Goal: Transaction & Acquisition: Download file/media

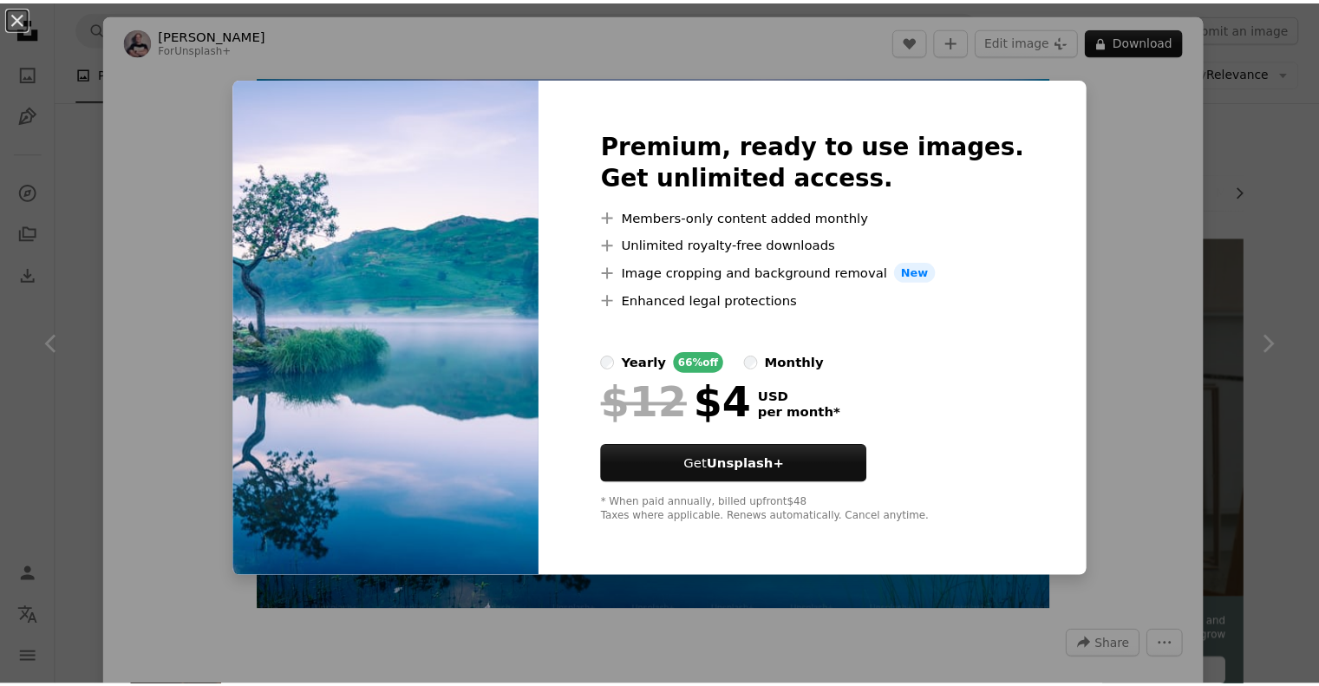
scroll to position [5276, 0]
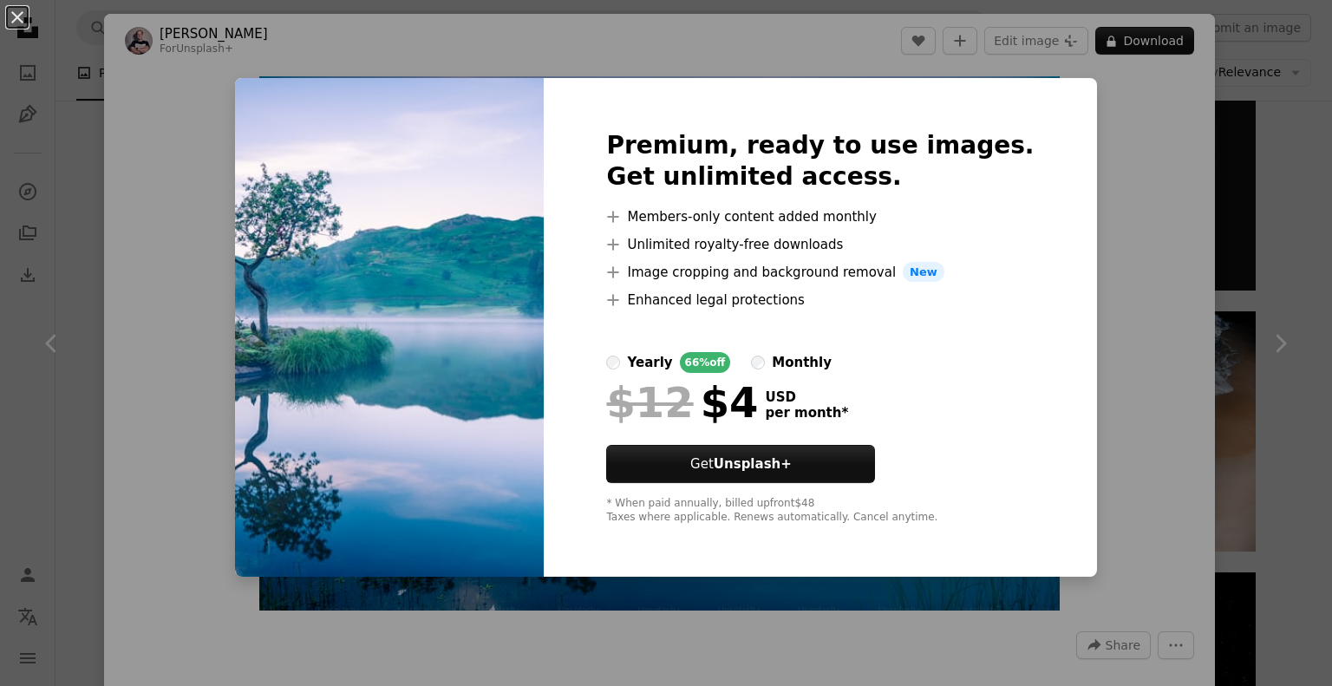
click at [1157, 290] on div "An X shape Premium, ready to use images. Get unlimited access. A plus sign Memb…" at bounding box center [666, 343] width 1332 height 686
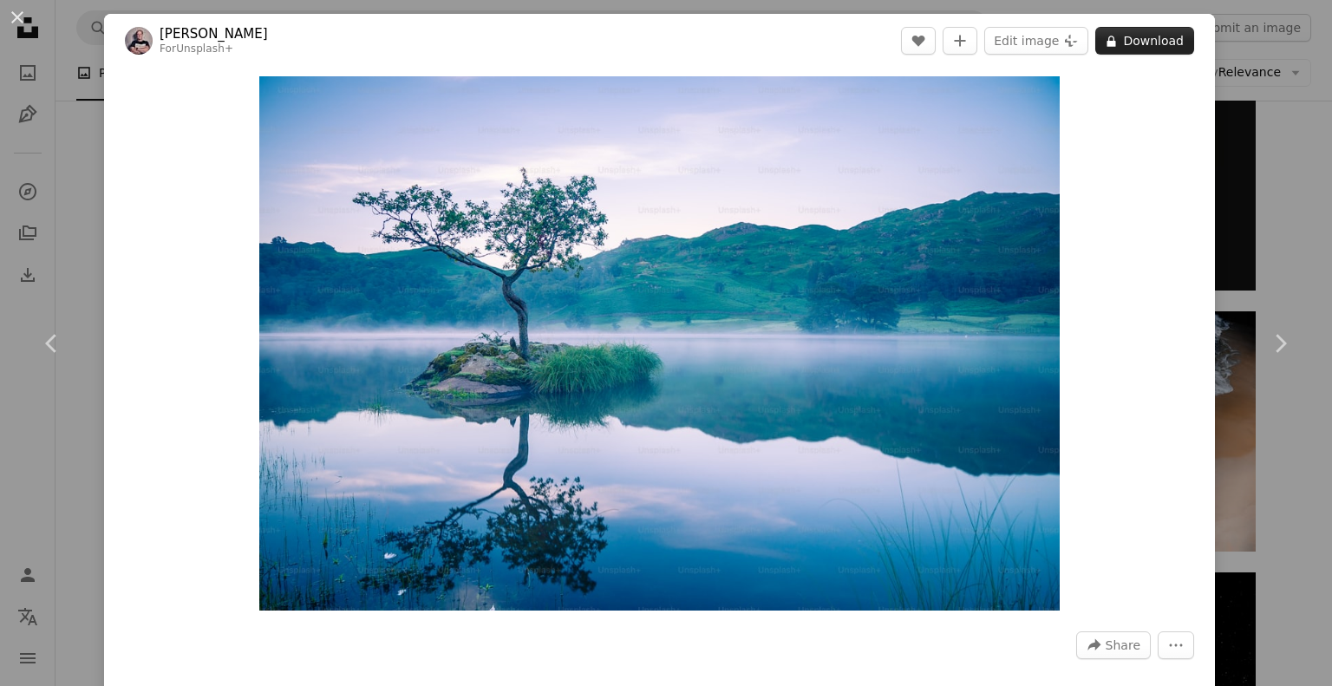
click at [1150, 30] on button "A lock Download" at bounding box center [1144, 41] width 99 height 28
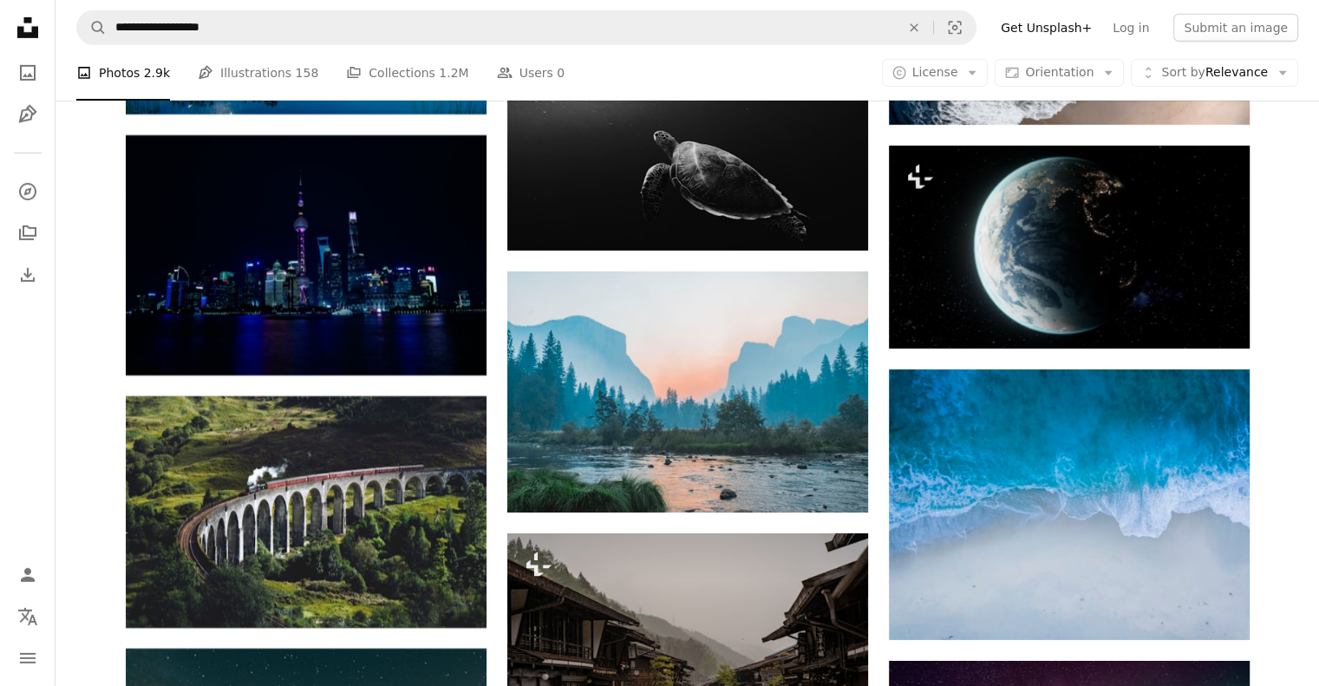
scroll to position [5709, 0]
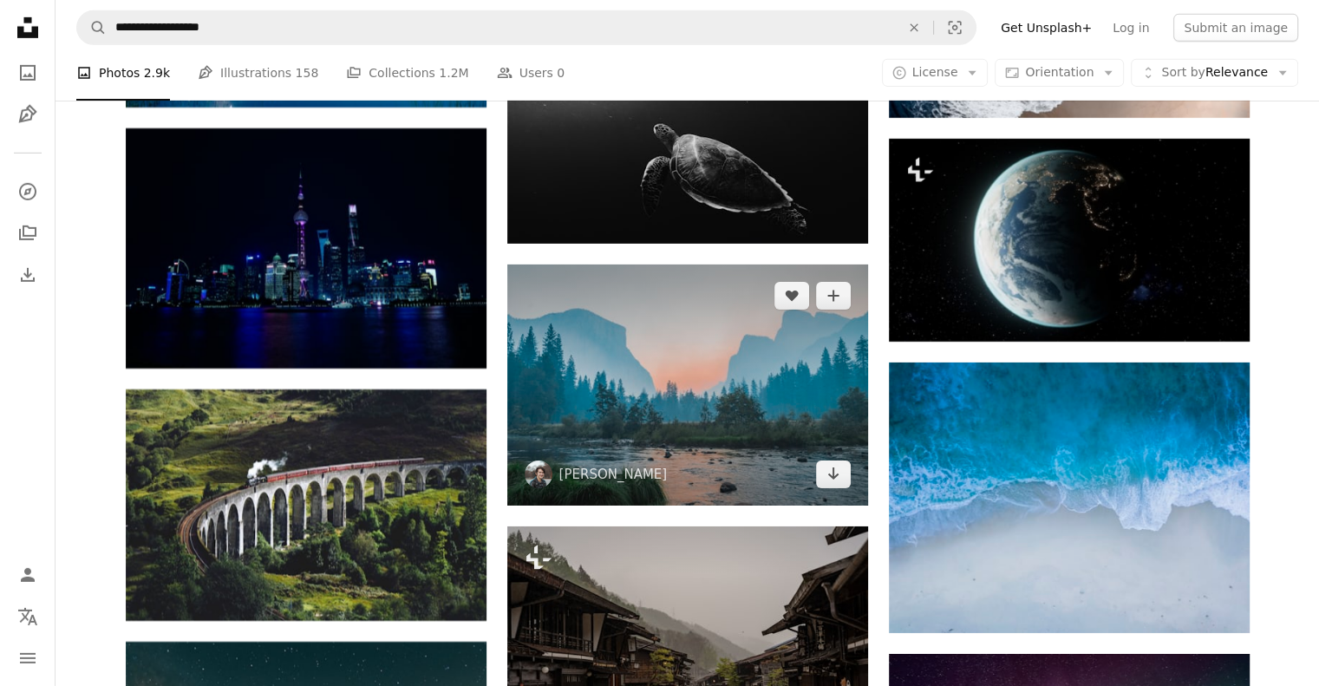
click at [722, 401] on img at bounding box center [687, 384] width 361 height 241
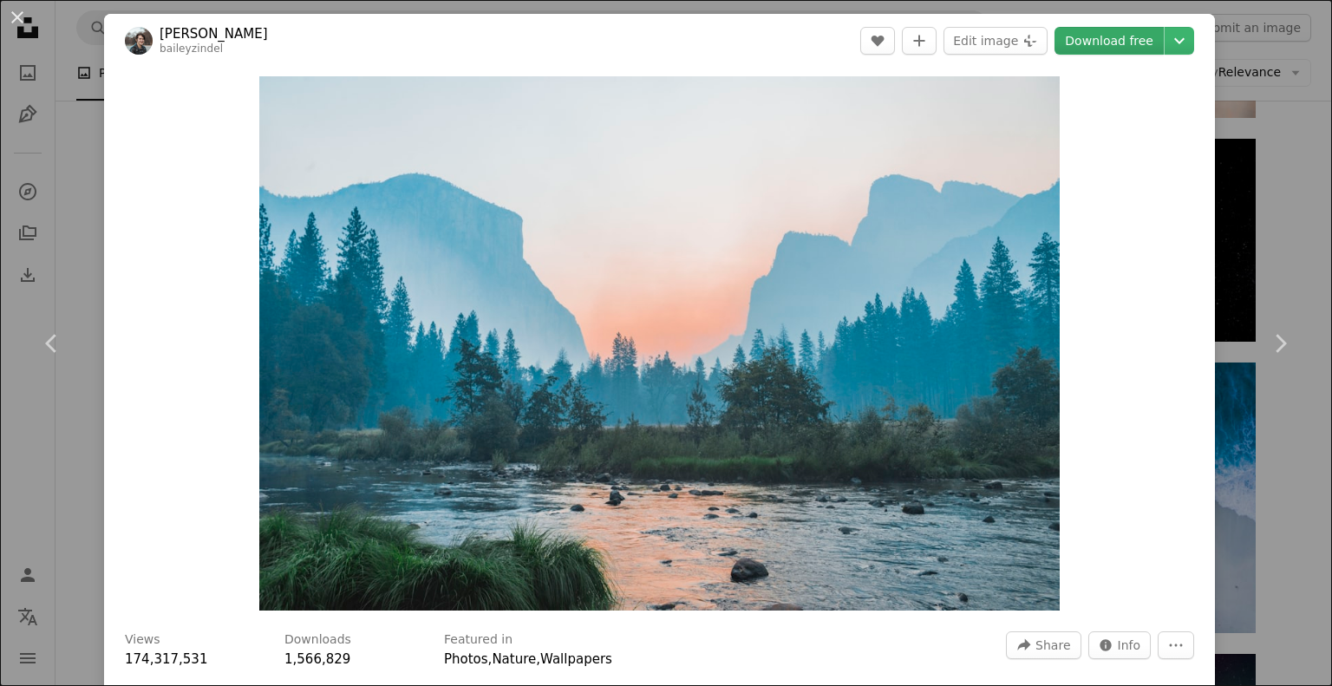
click at [1120, 39] on link "Download free" at bounding box center [1108, 41] width 109 height 28
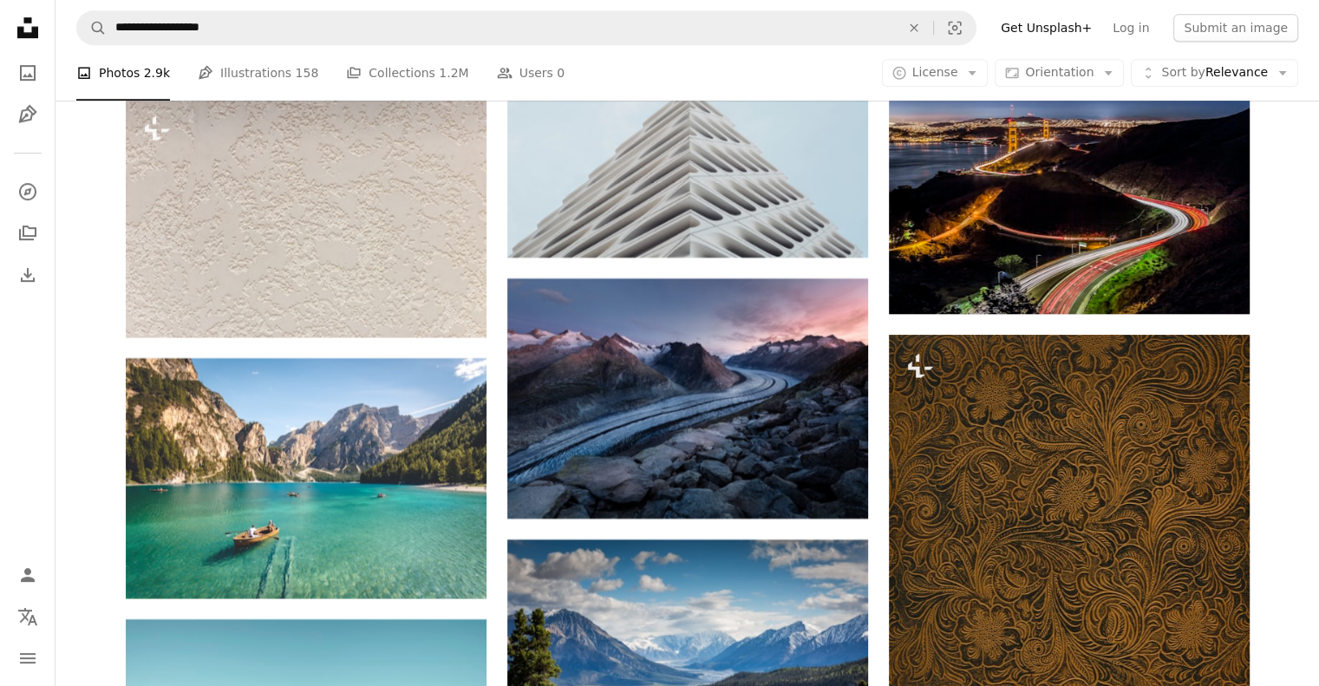
scroll to position [7617, 0]
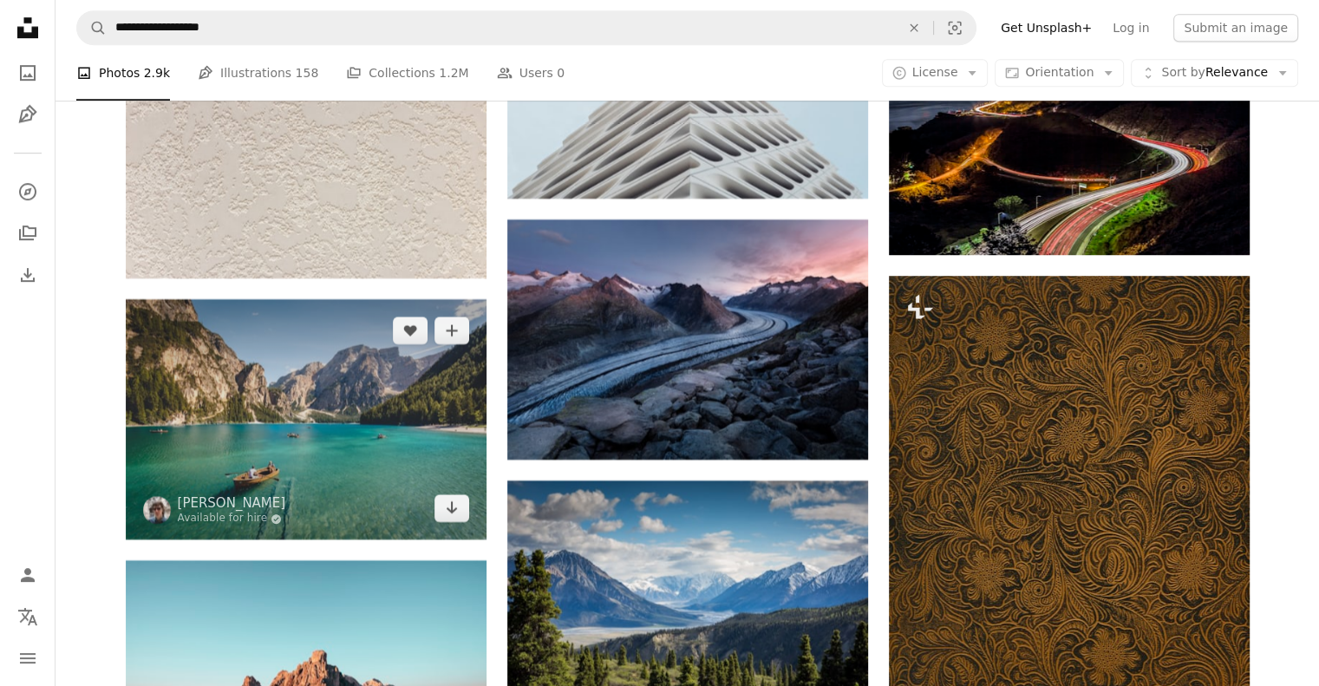
click at [289, 420] on img at bounding box center [306, 419] width 361 height 240
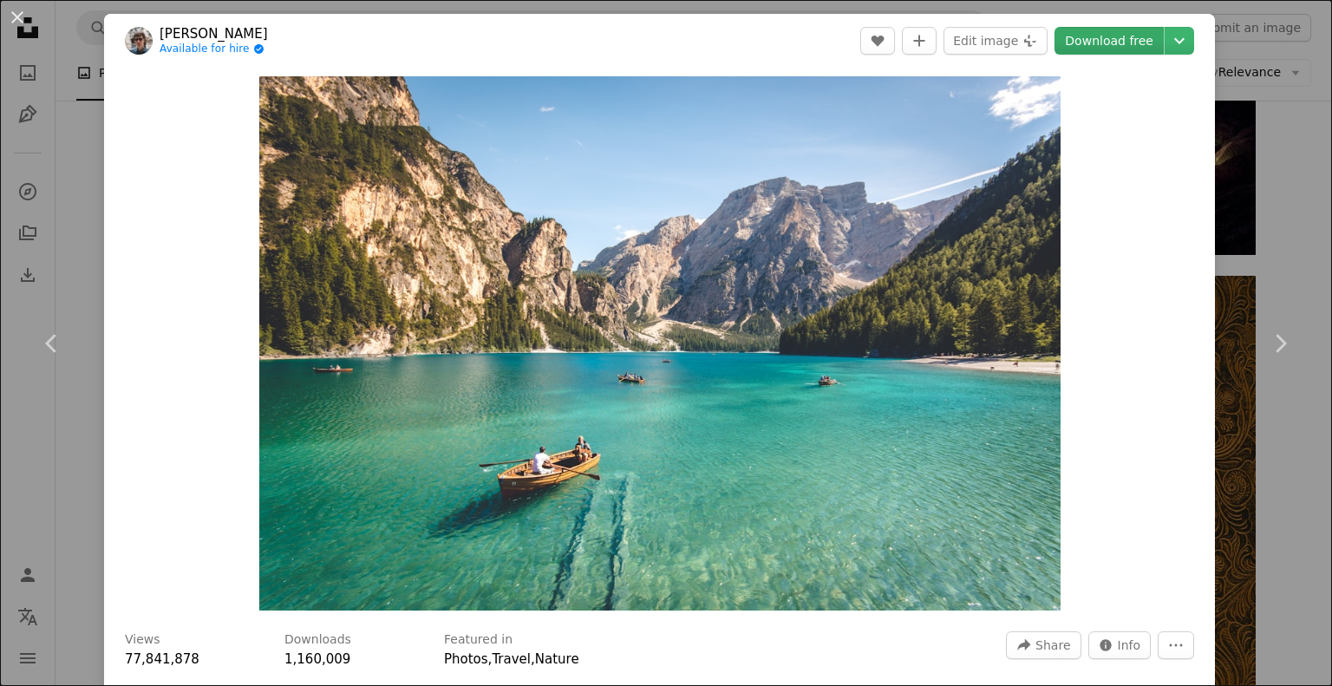
click at [1101, 41] on link "Download free" at bounding box center [1108, 41] width 109 height 28
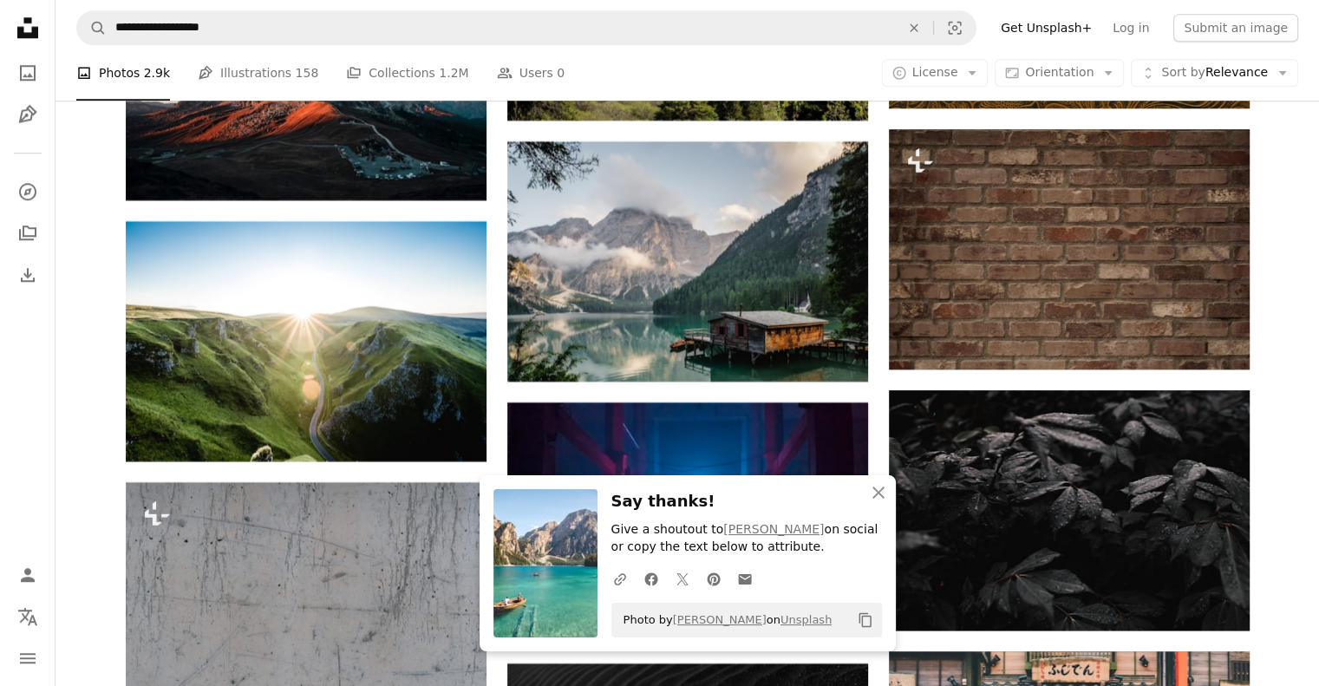
scroll to position [8224, 0]
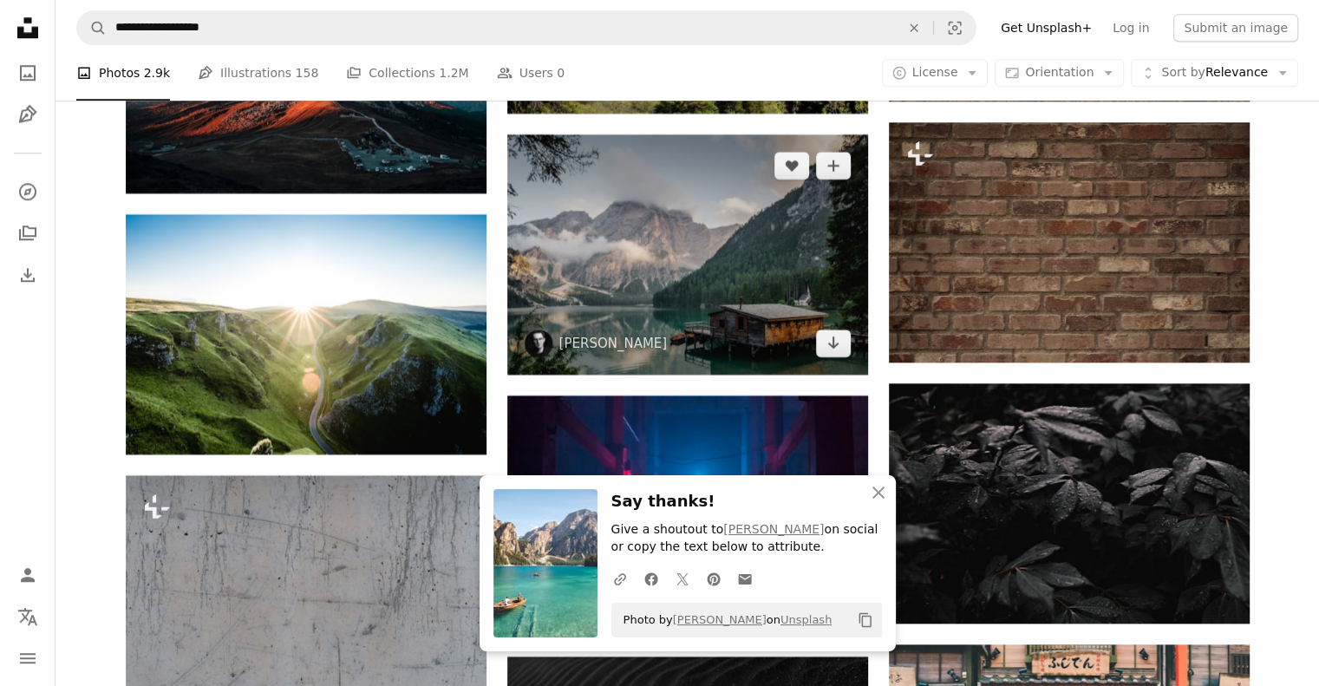
click at [702, 298] on img at bounding box center [687, 254] width 361 height 240
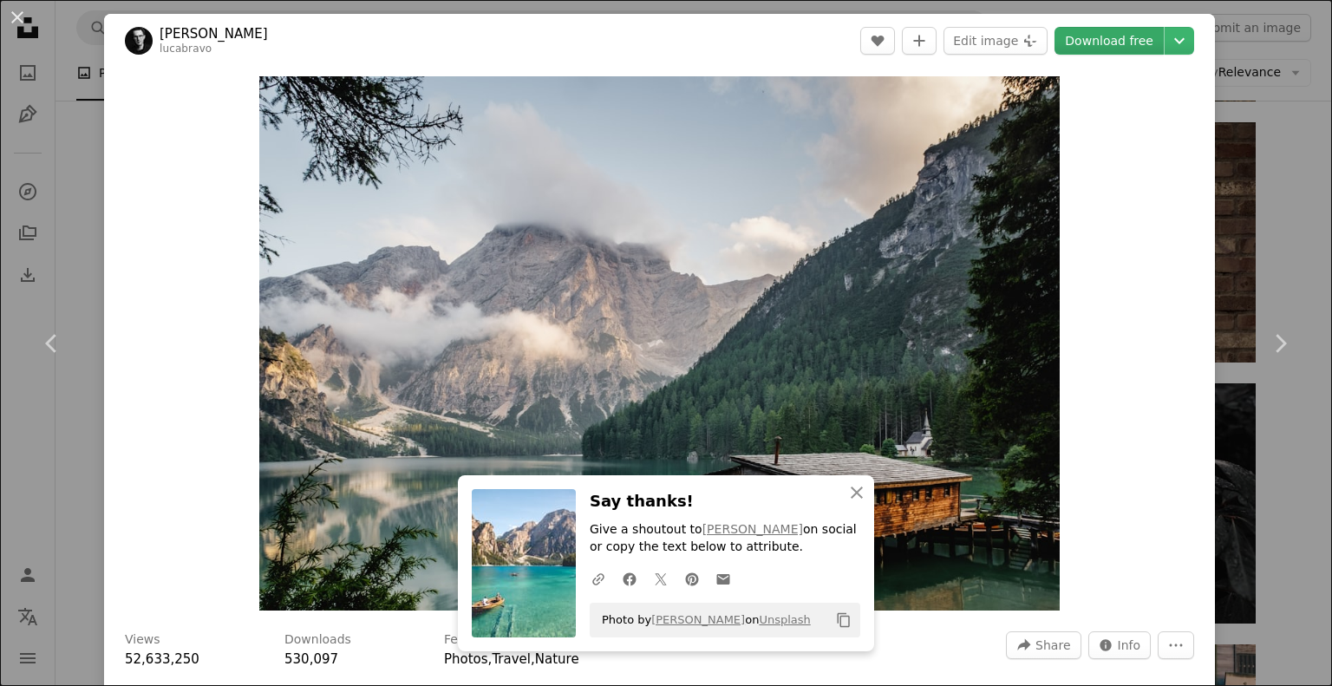
click at [1117, 34] on link "Download free" at bounding box center [1108, 41] width 109 height 28
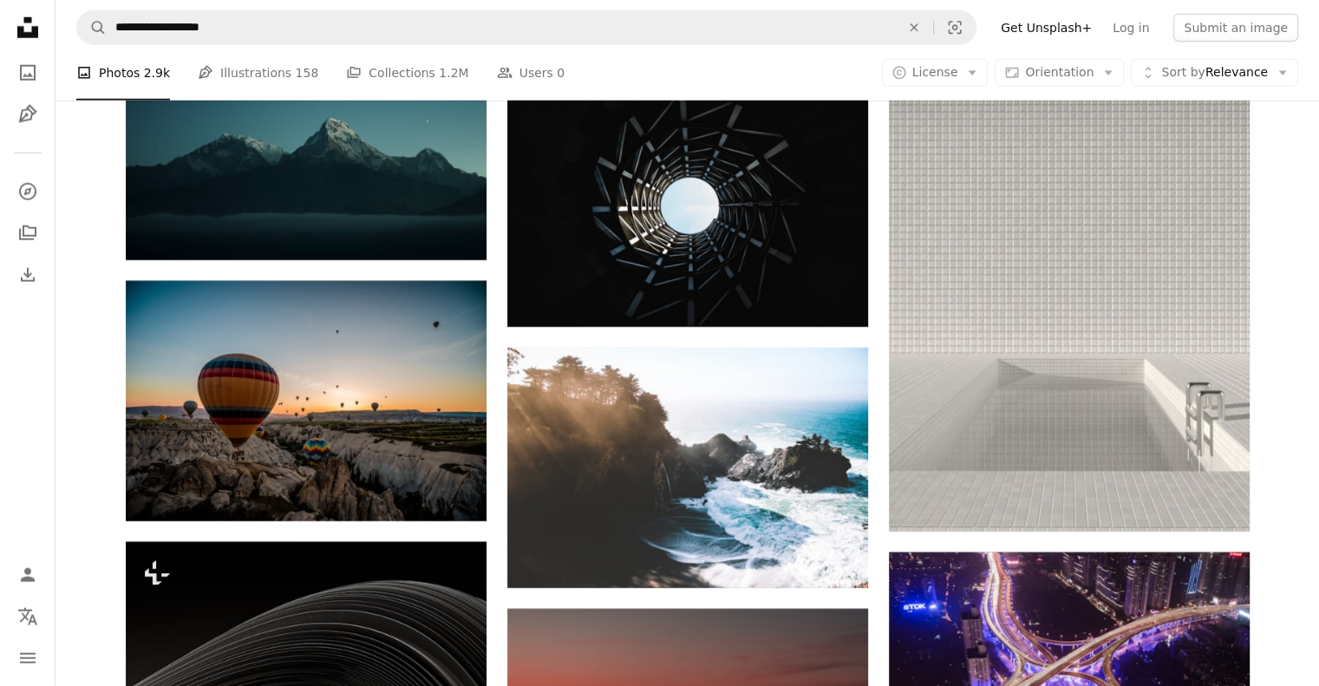
scroll to position [11172, 0]
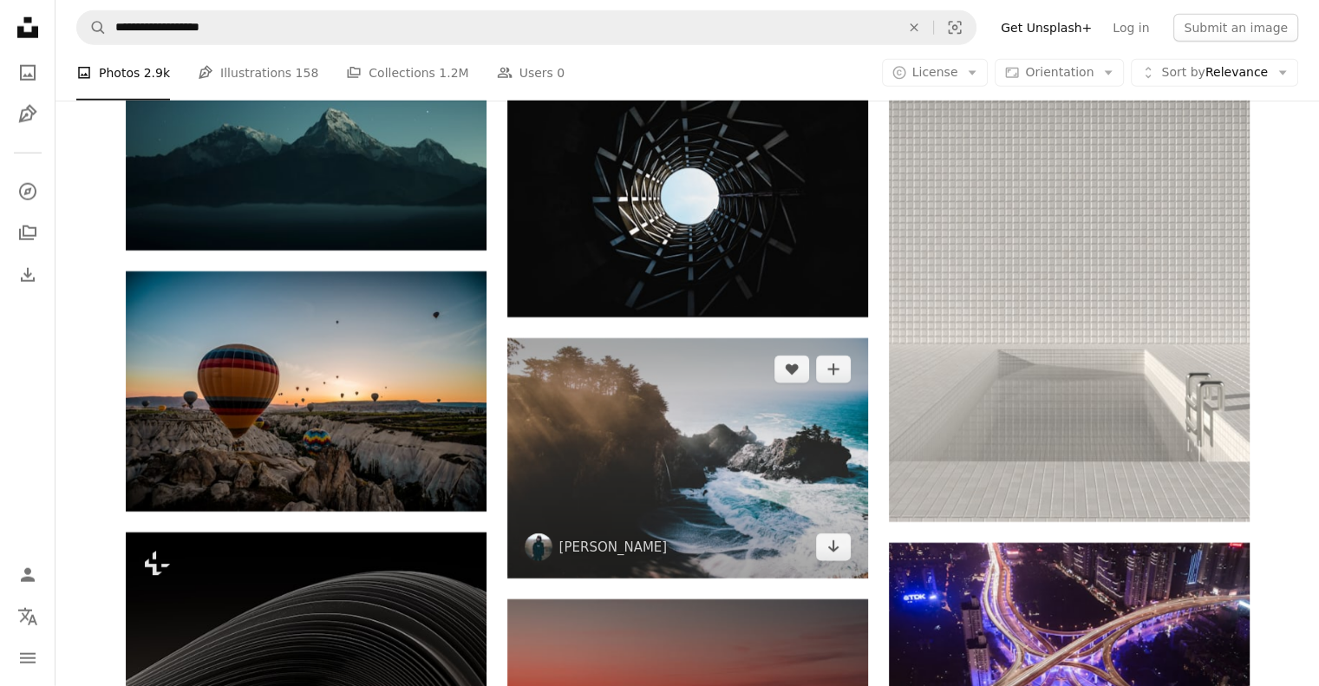
click at [702, 448] on img at bounding box center [687, 458] width 361 height 240
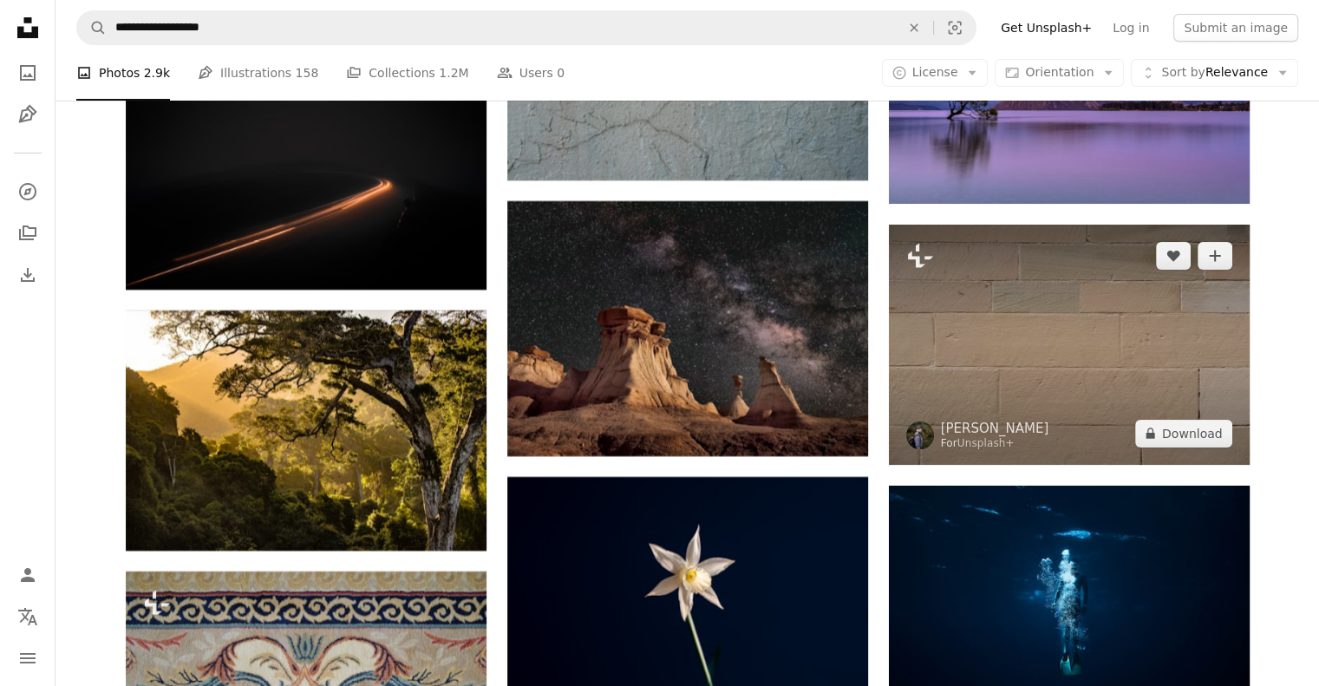
scroll to position [13253, 0]
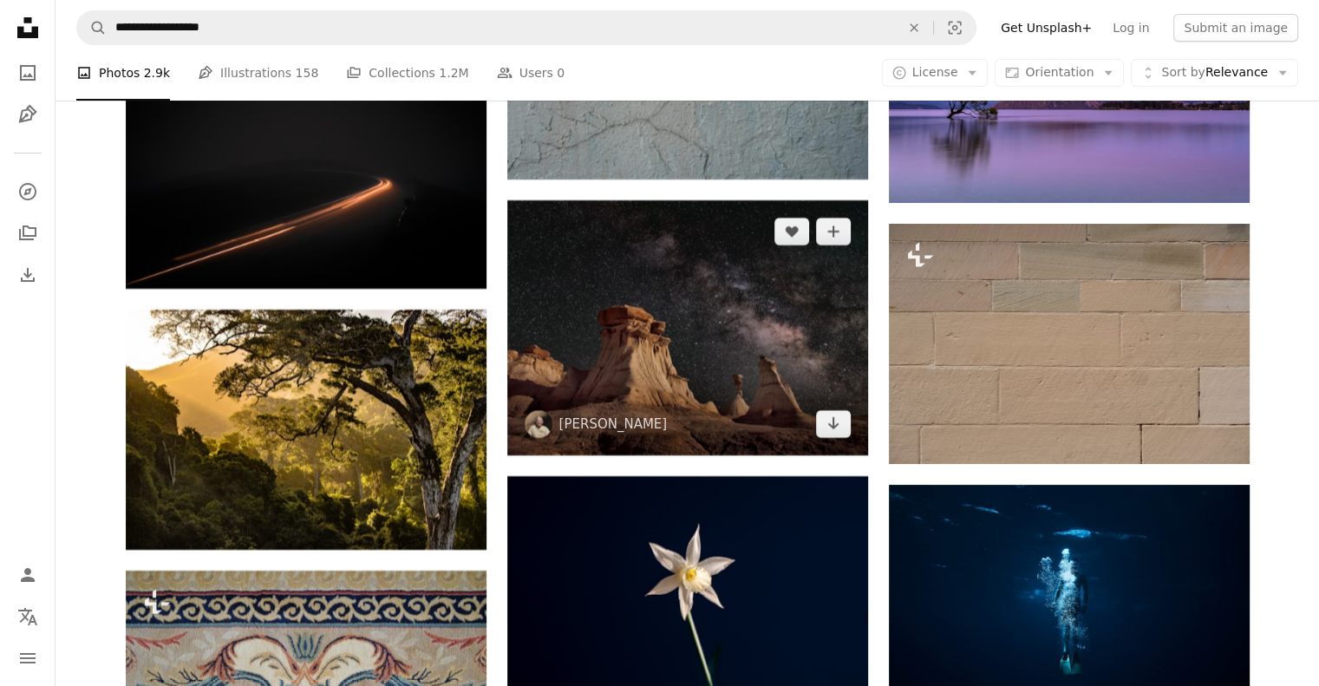
click at [691, 330] on img at bounding box center [687, 328] width 361 height 256
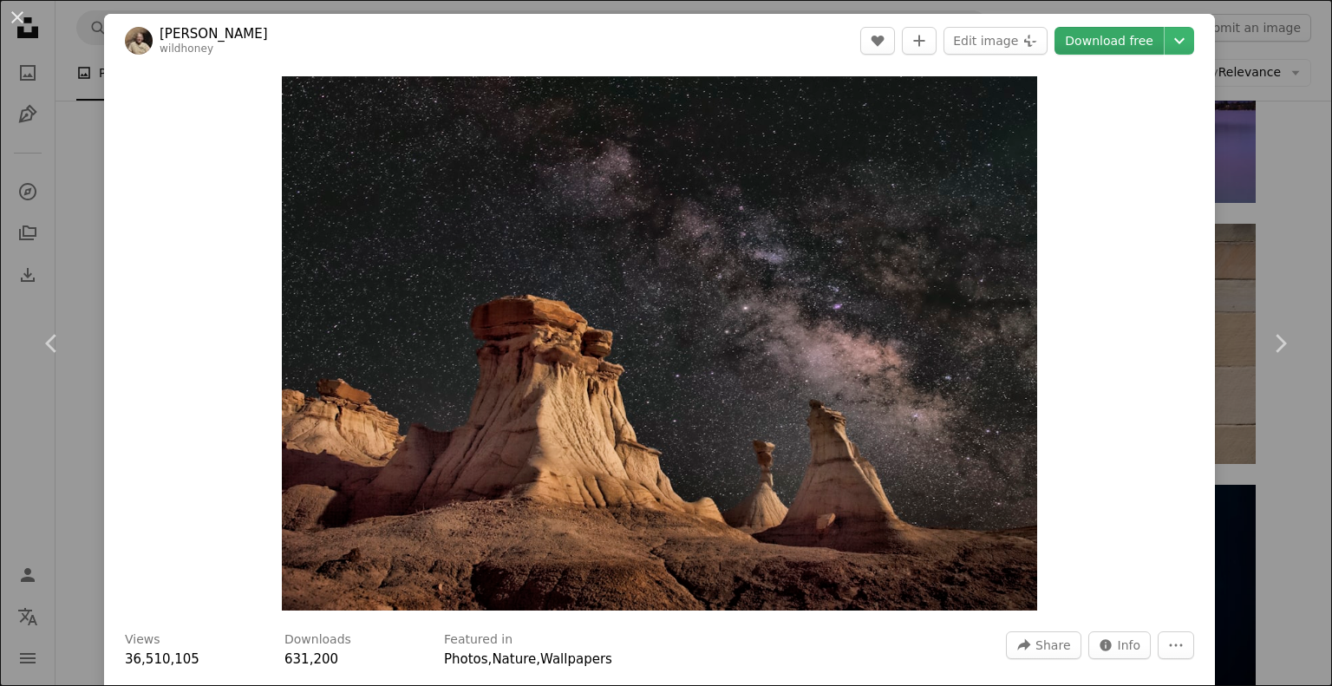
click at [1112, 37] on link "Download free" at bounding box center [1108, 41] width 109 height 28
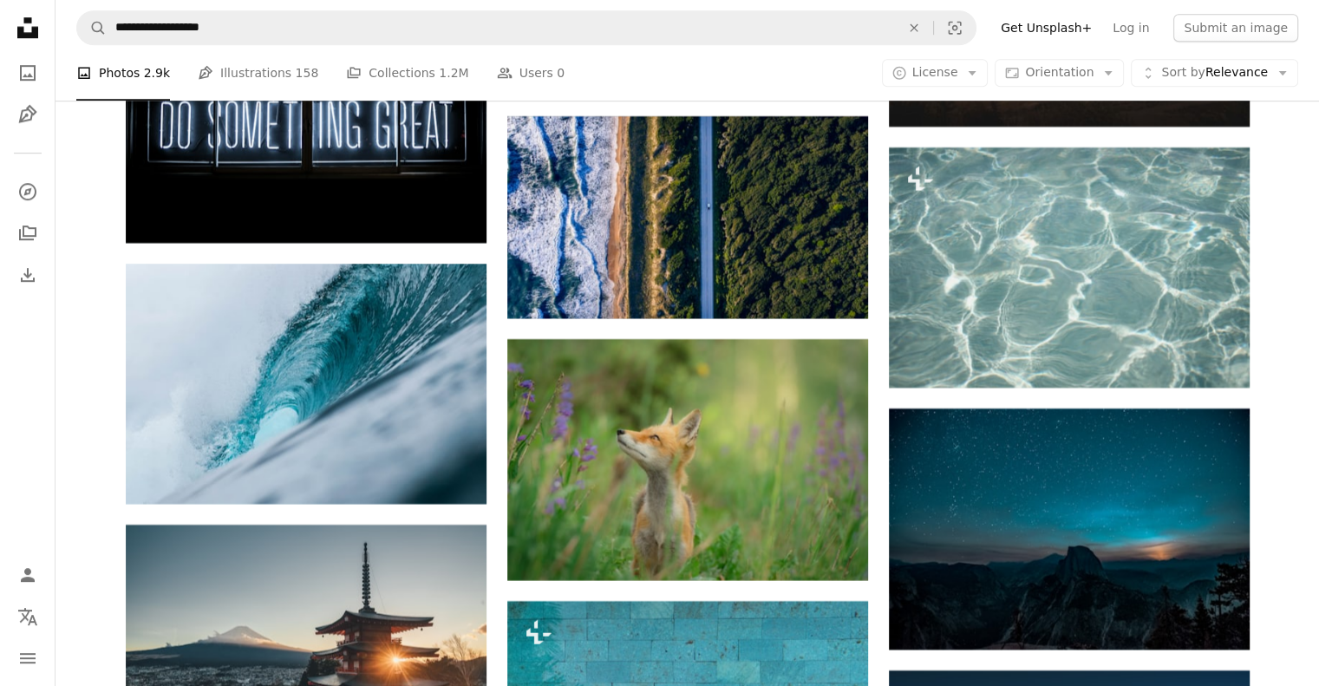
scroll to position [14380, 0]
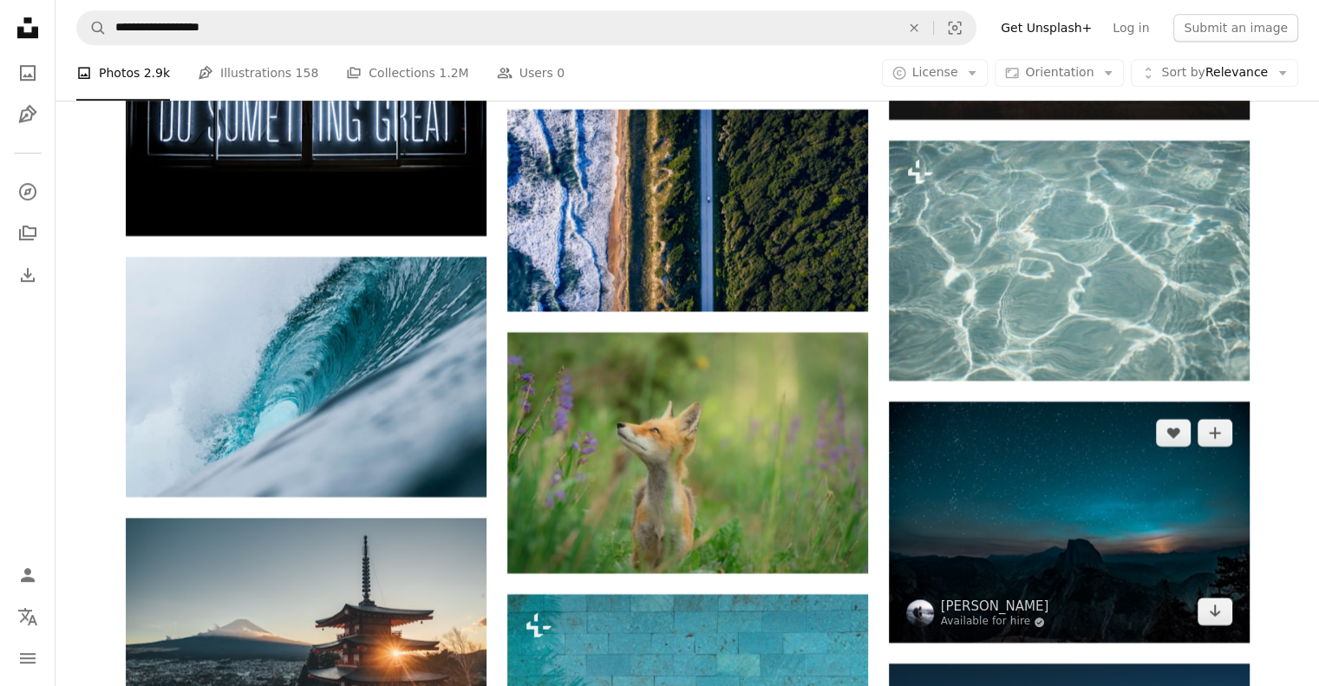
click at [1078, 526] on img at bounding box center [1069, 521] width 361 height 241
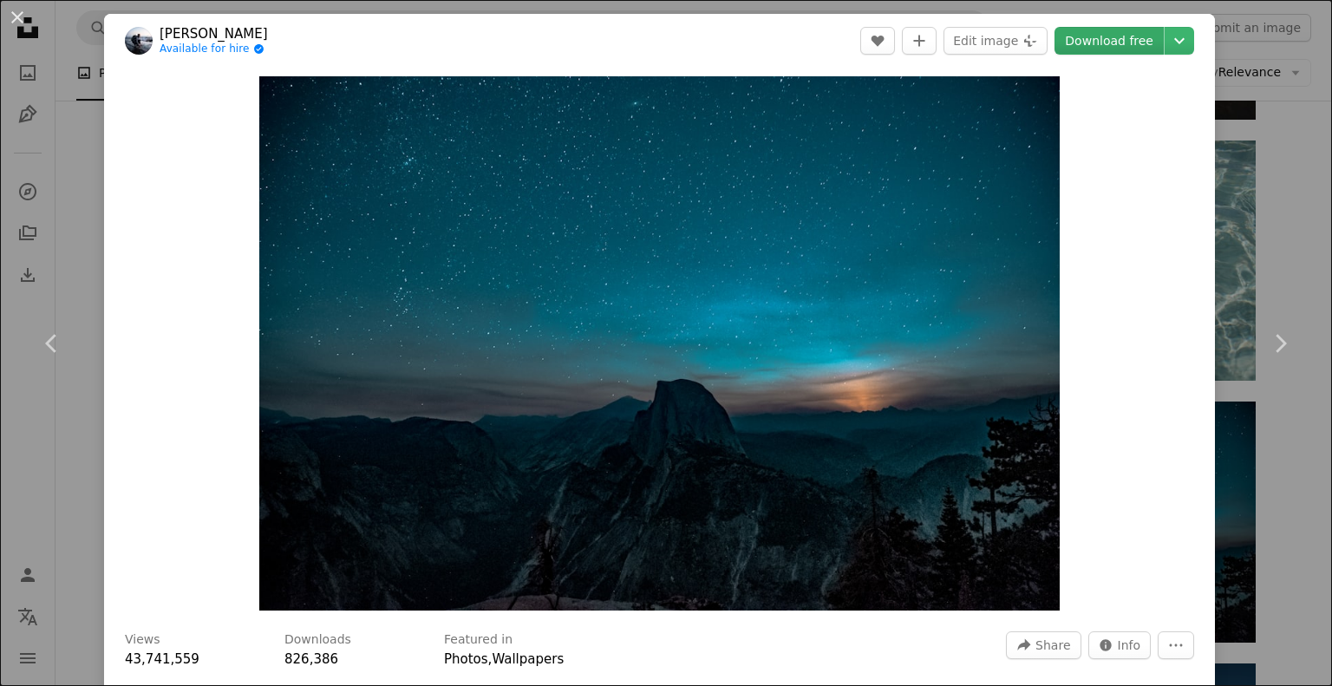
click at [1117, 41] on link "Download free" at bounding box center [1108, 41] width 109 height 28
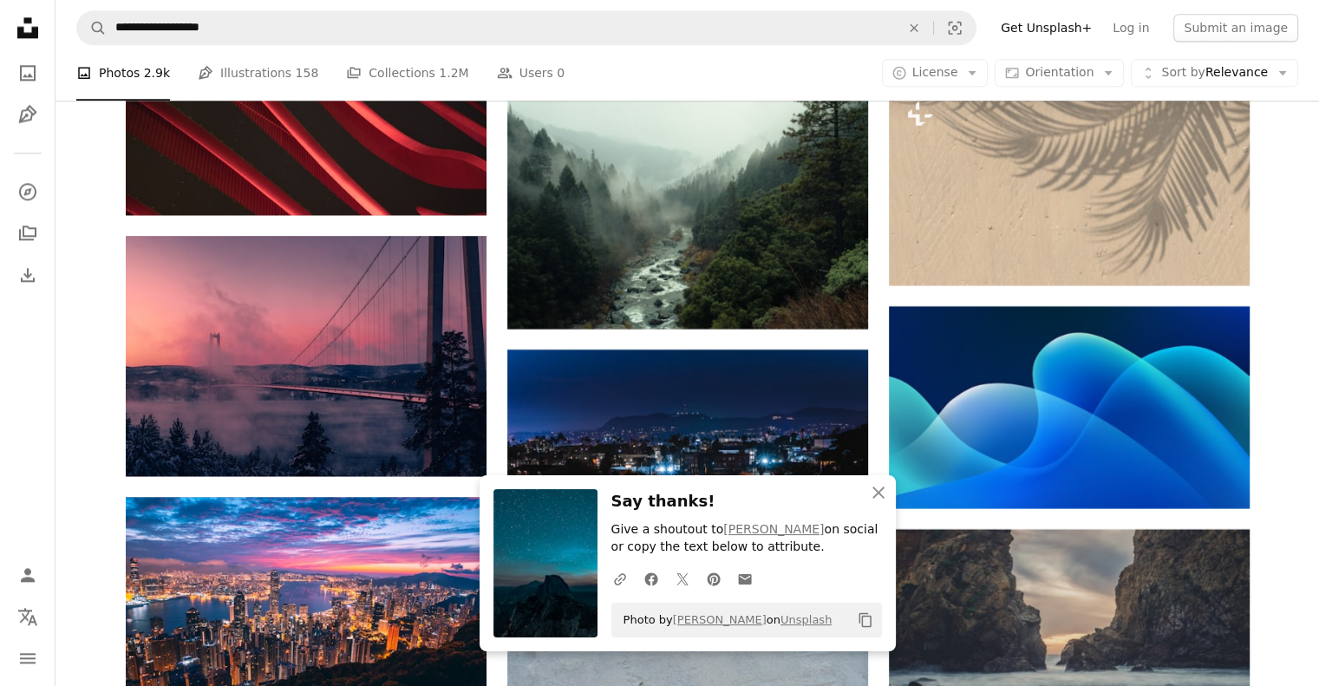
scroll to position [15421, 0]
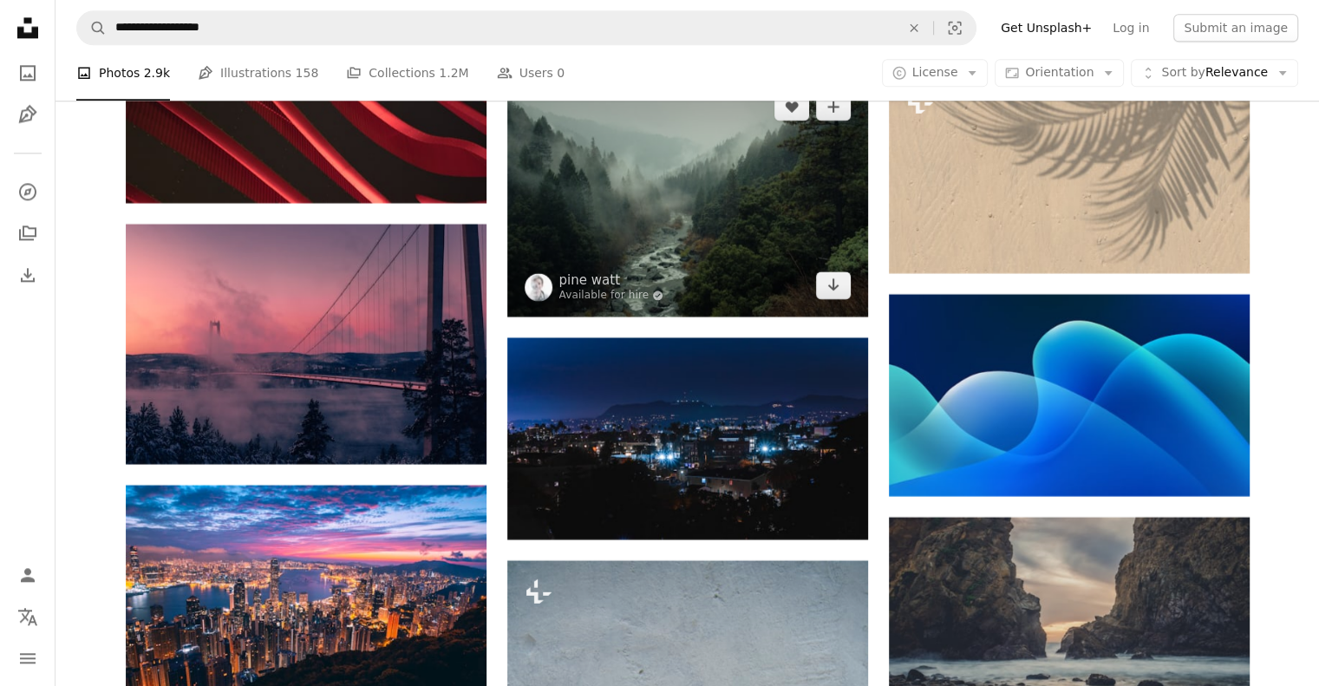
click at [682, 220] on img at bounding box center [687, 195] width 361 height 240
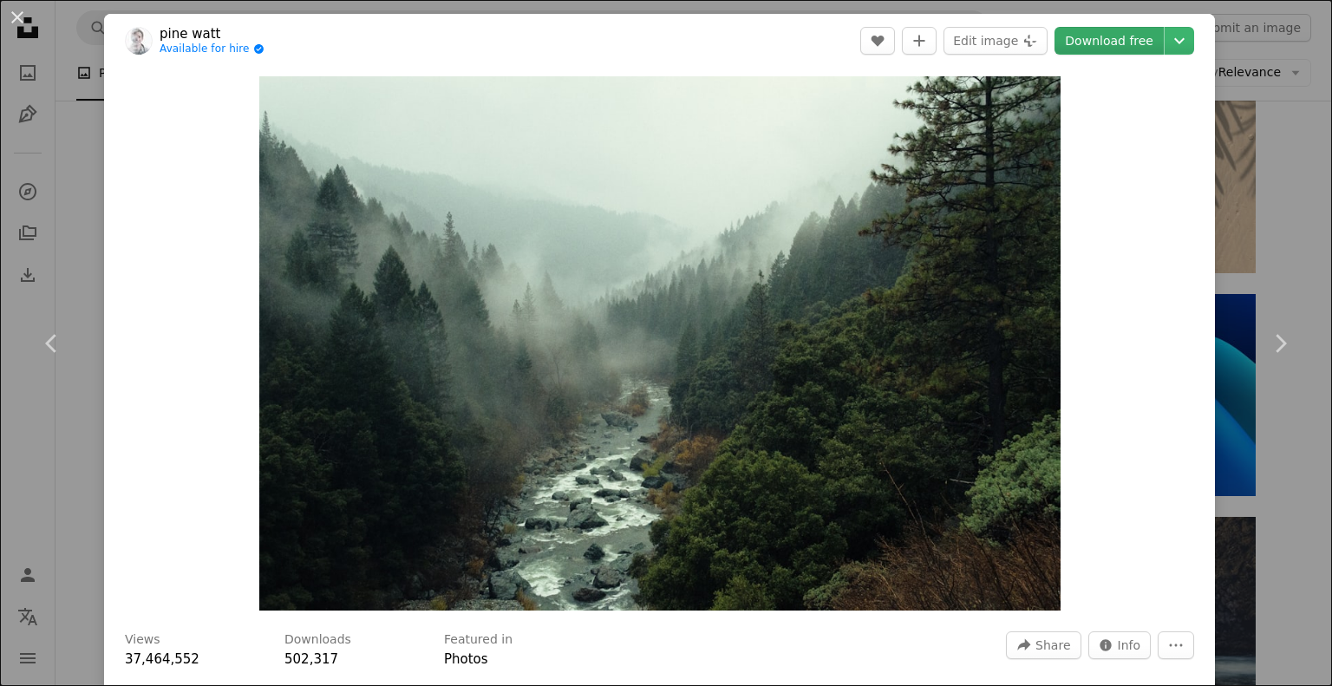
click at [1101, 36] on link "Download free" at bounding box center [1108, 41] width 109 height 28
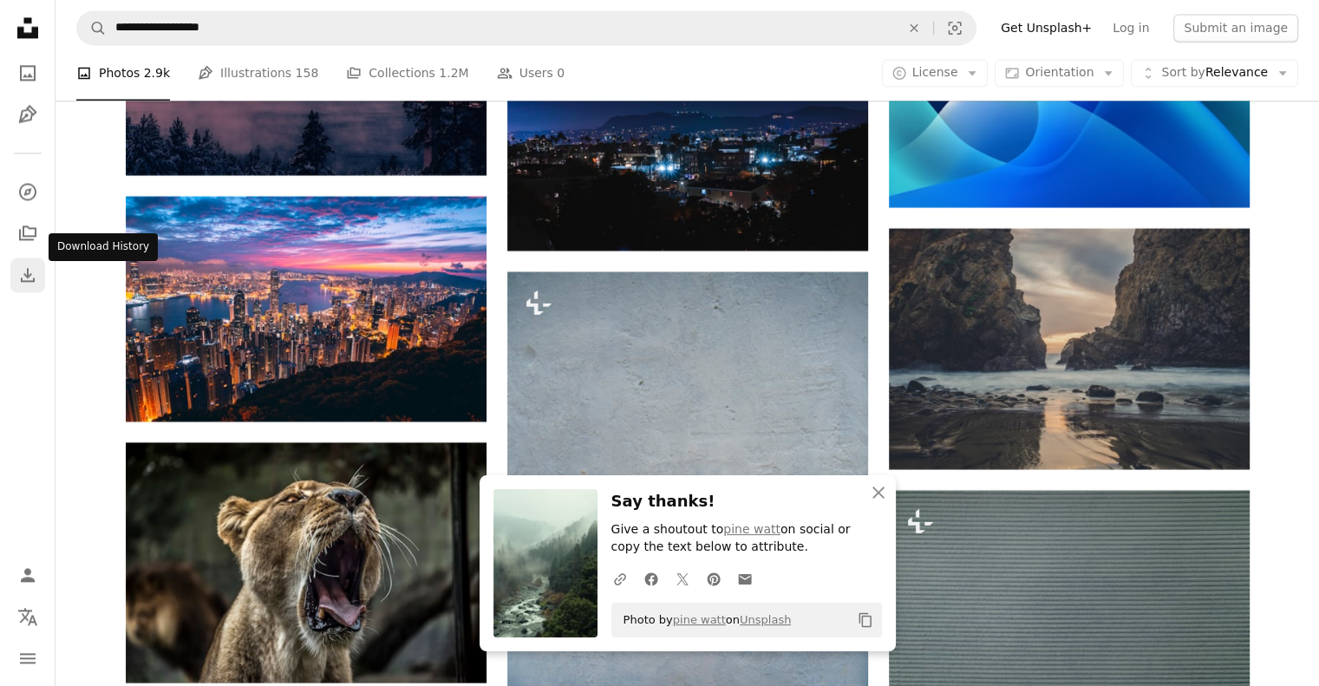
scroll to position [15768, 0]
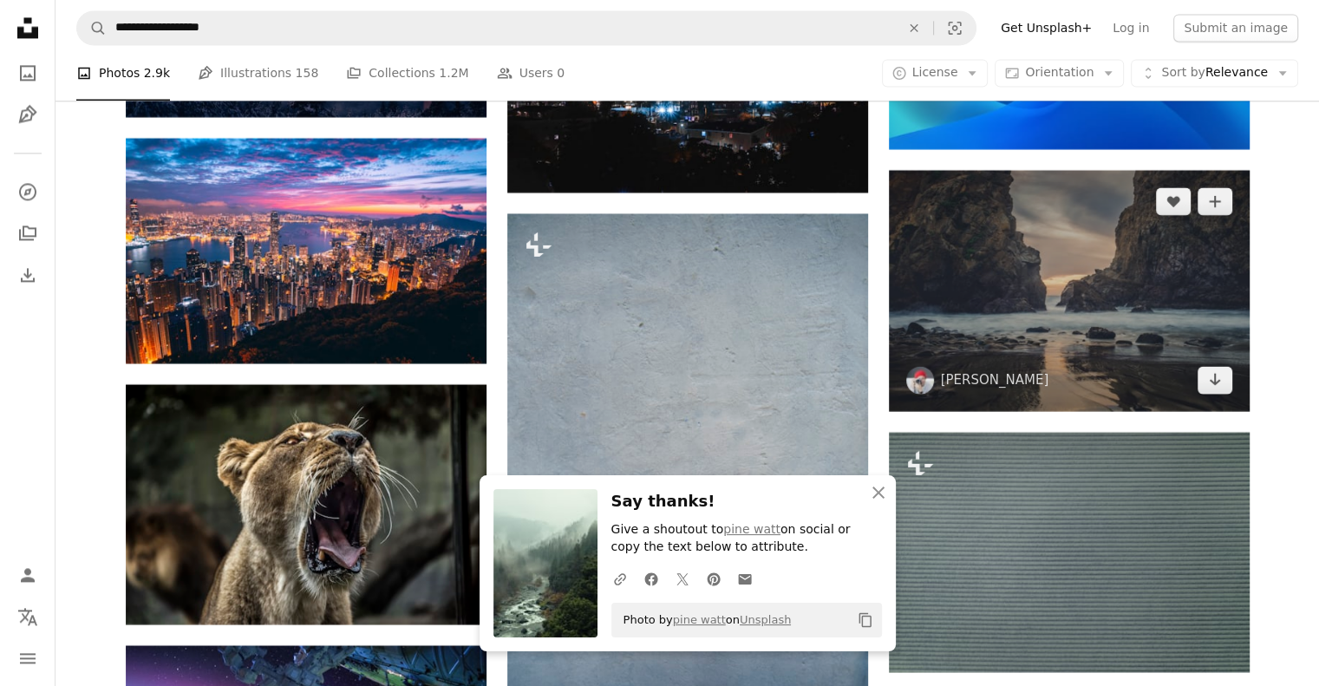
click at [1106, 305] on img at bounding box center [1069, 290] width 361 height 240
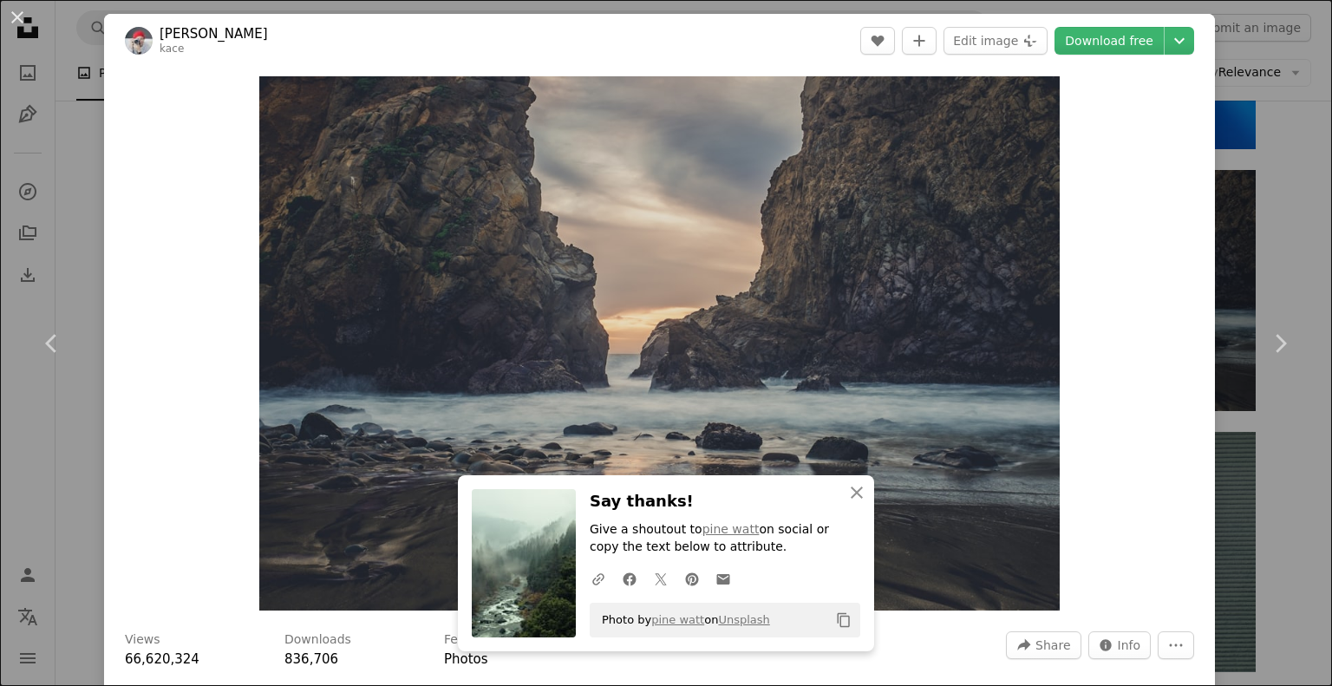
click at [1163, 501] on div "Zoom in" at bounding box center [659, 343] width 1111 height 551
click at [1122, 46] on link "Download free" at bounding box center [1108, 41] width 109 height 28
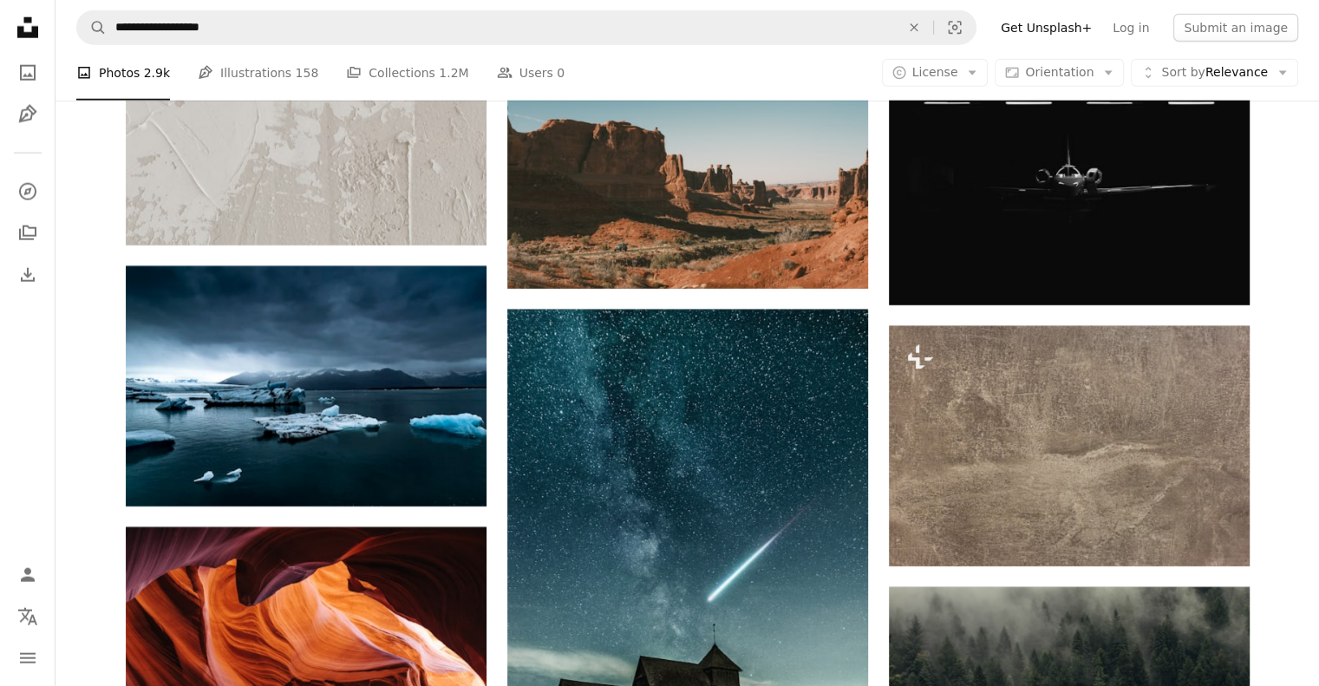
scroll to position [17675, 0]
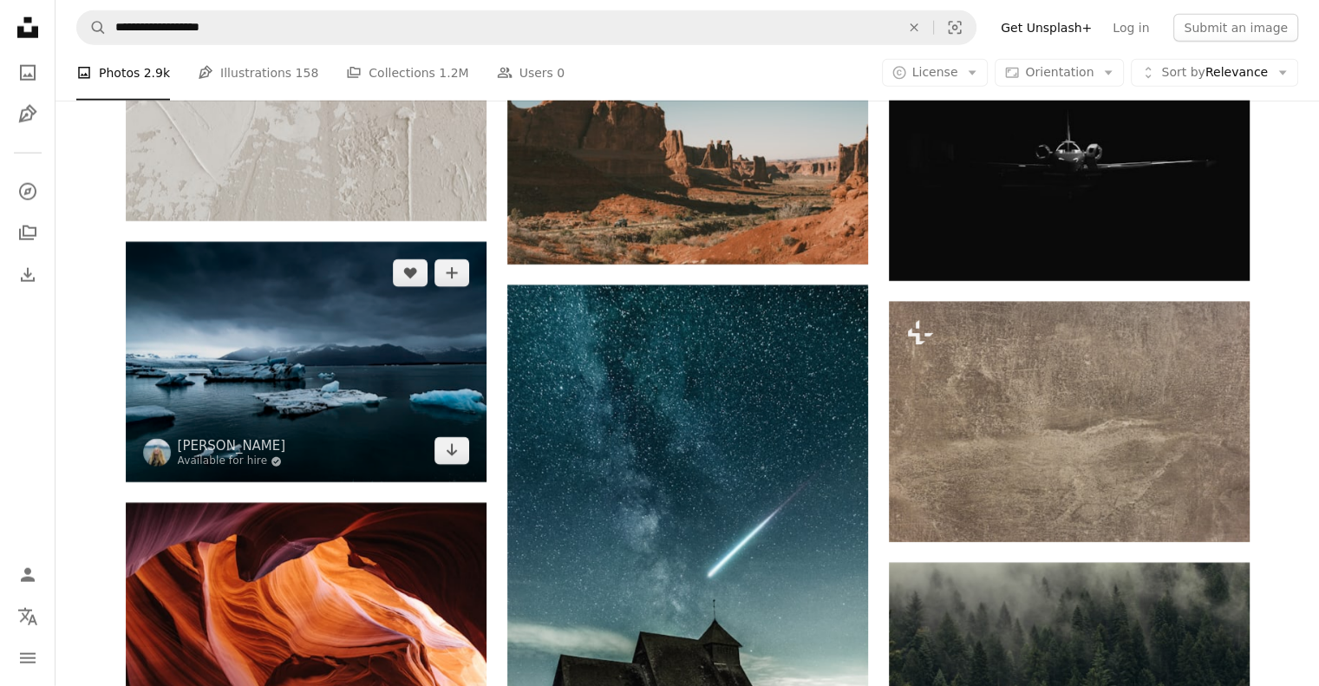
click at [277, 392] on img at bounding box center [306, 362] width 361 height 240
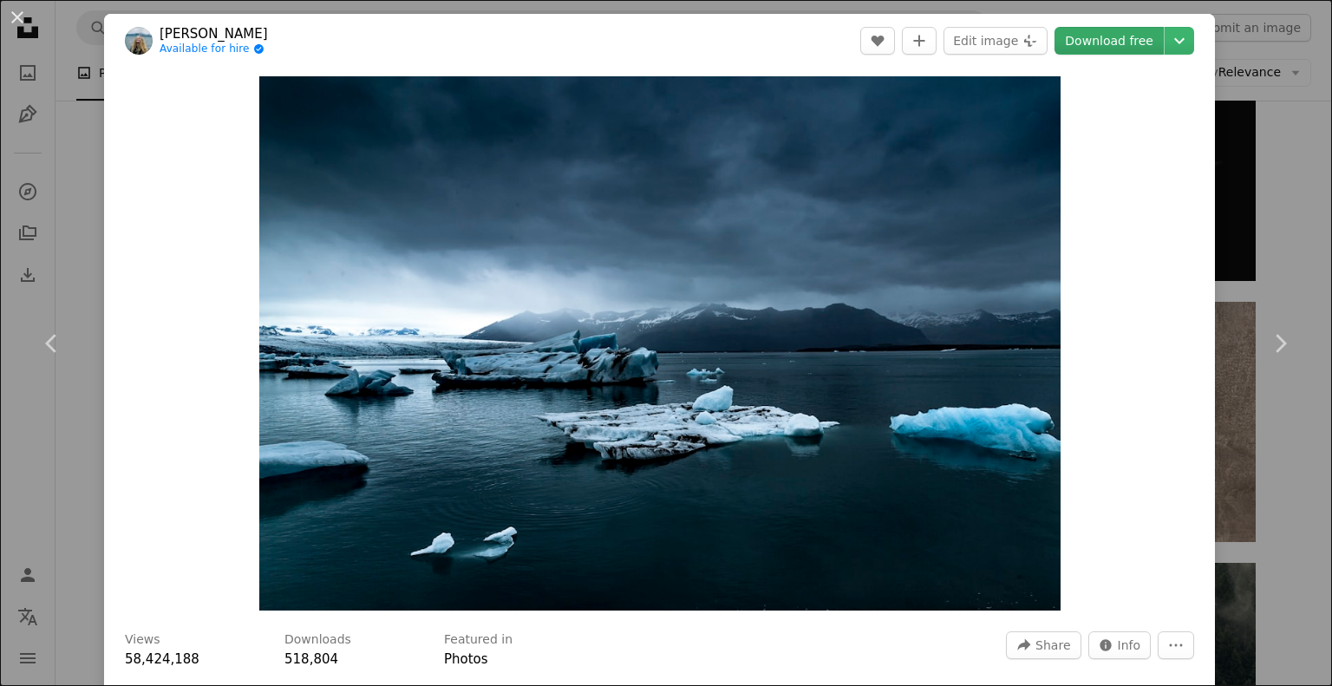
click at [1107, 44] on link "Download free" at bounding box center [1108, 41] width 109 height 28
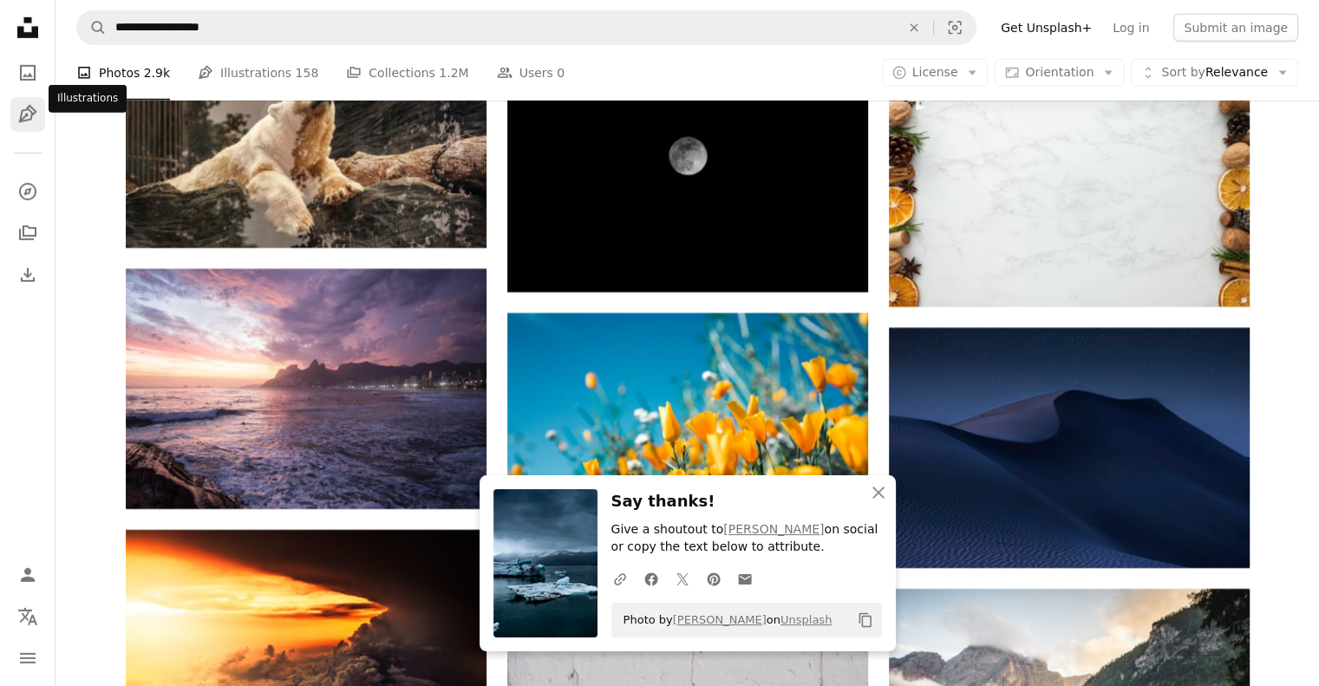
scroll to position [18716, 0]
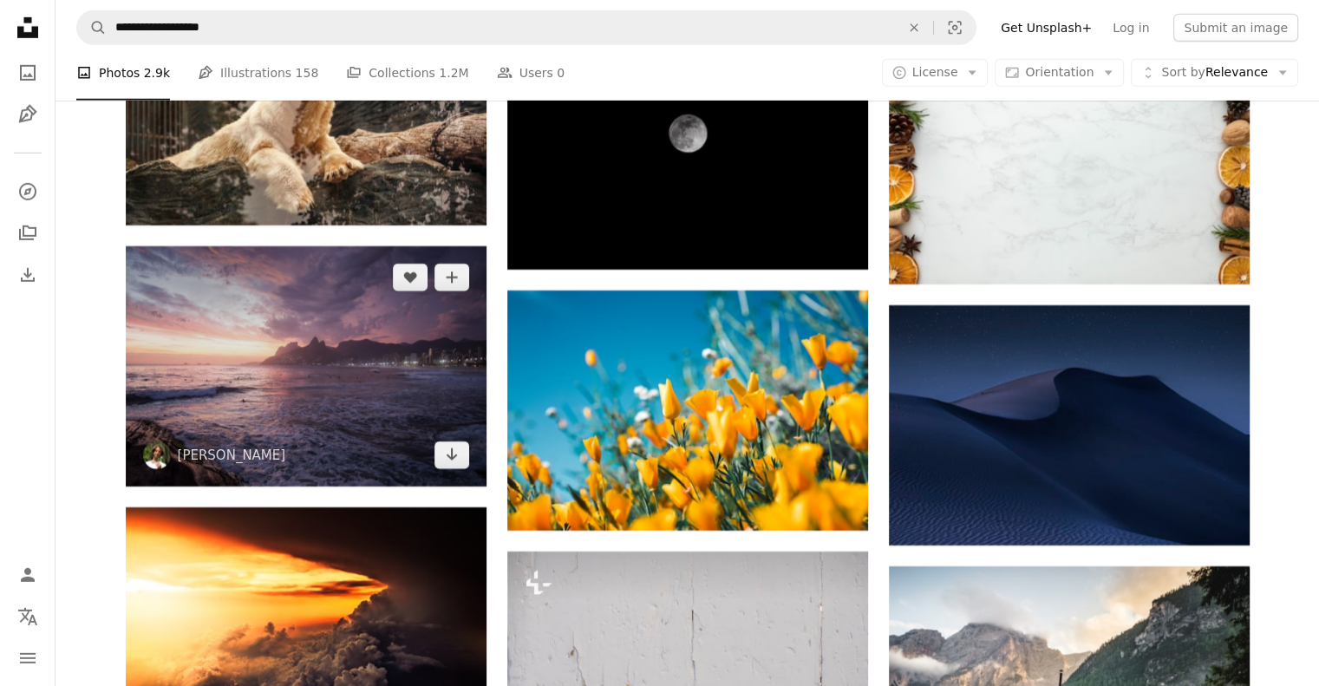
click at [324, 381] on img at bounding box center [306, 366] width 361 height 240
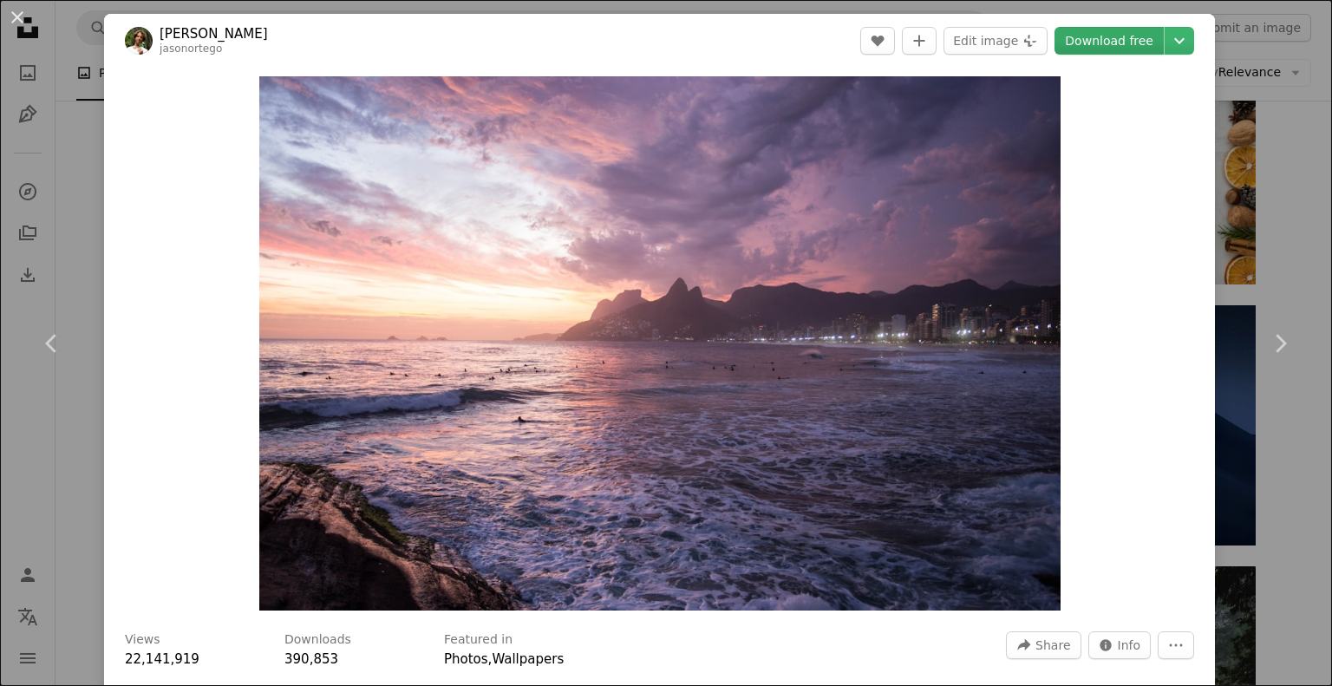
click at [1109, 37] on link "Download free" at bounding box center [1108, 41] width 109 height 28
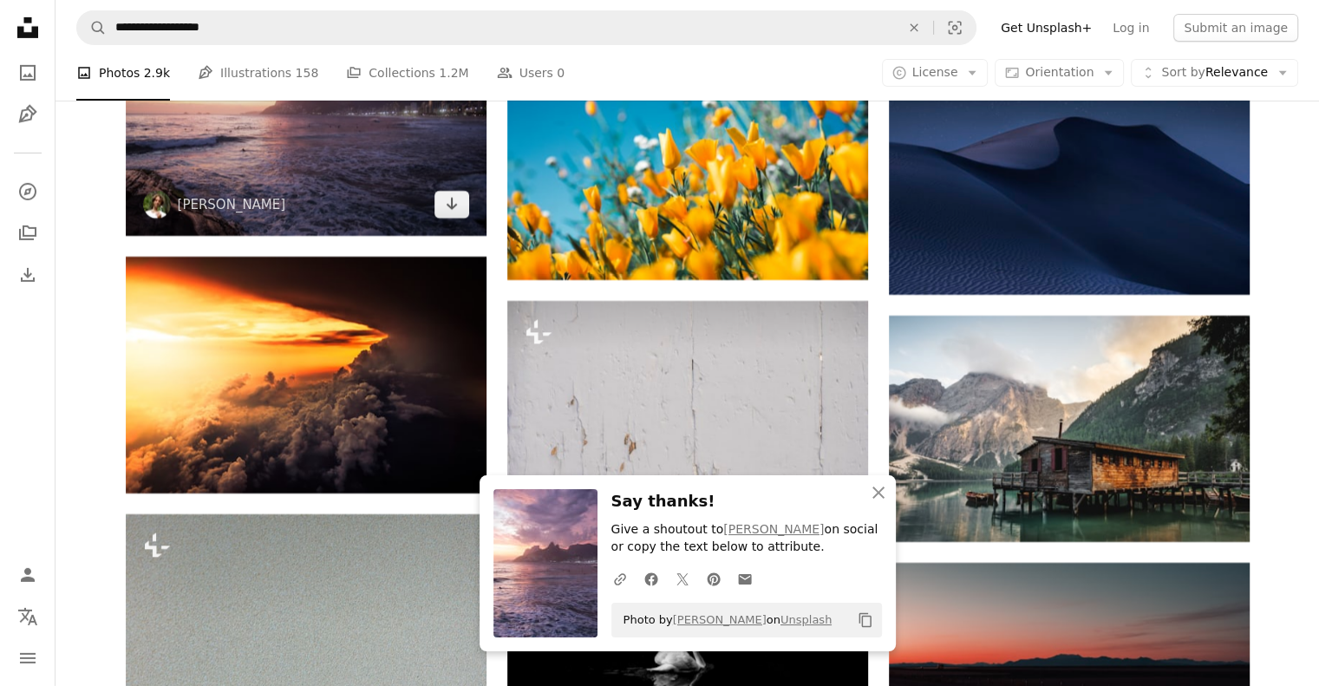
scroll to position [18976, 0]
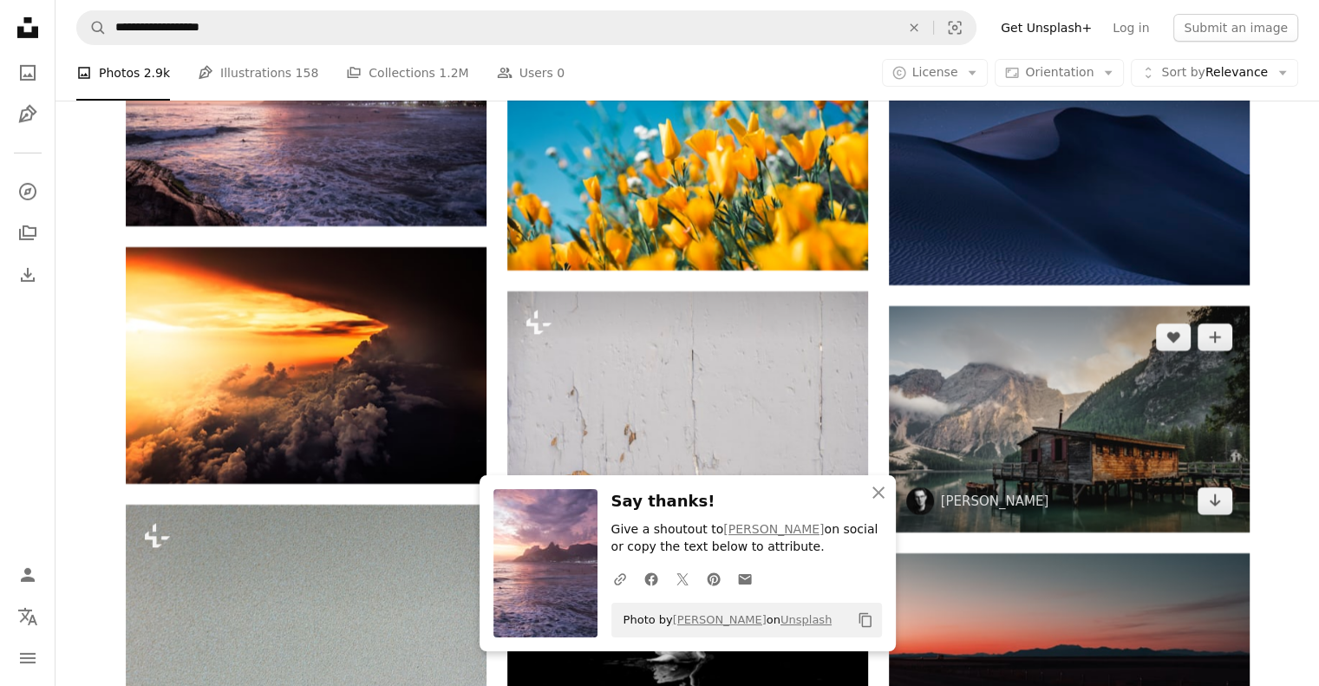
click at [1075, 452] on img at bounding box center [1069, 418] width 361 height 225
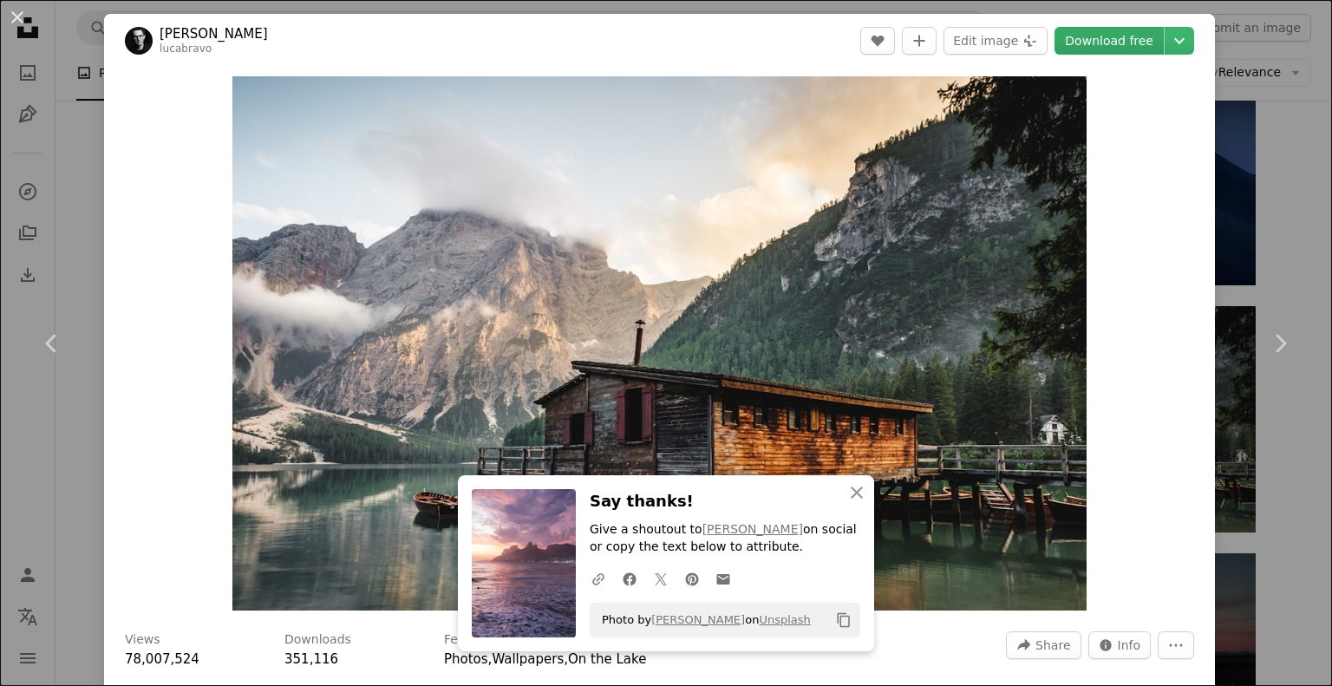
click at [1099, 42] on link "Download free" at bounding box center [1108, 41] width 109 height 28
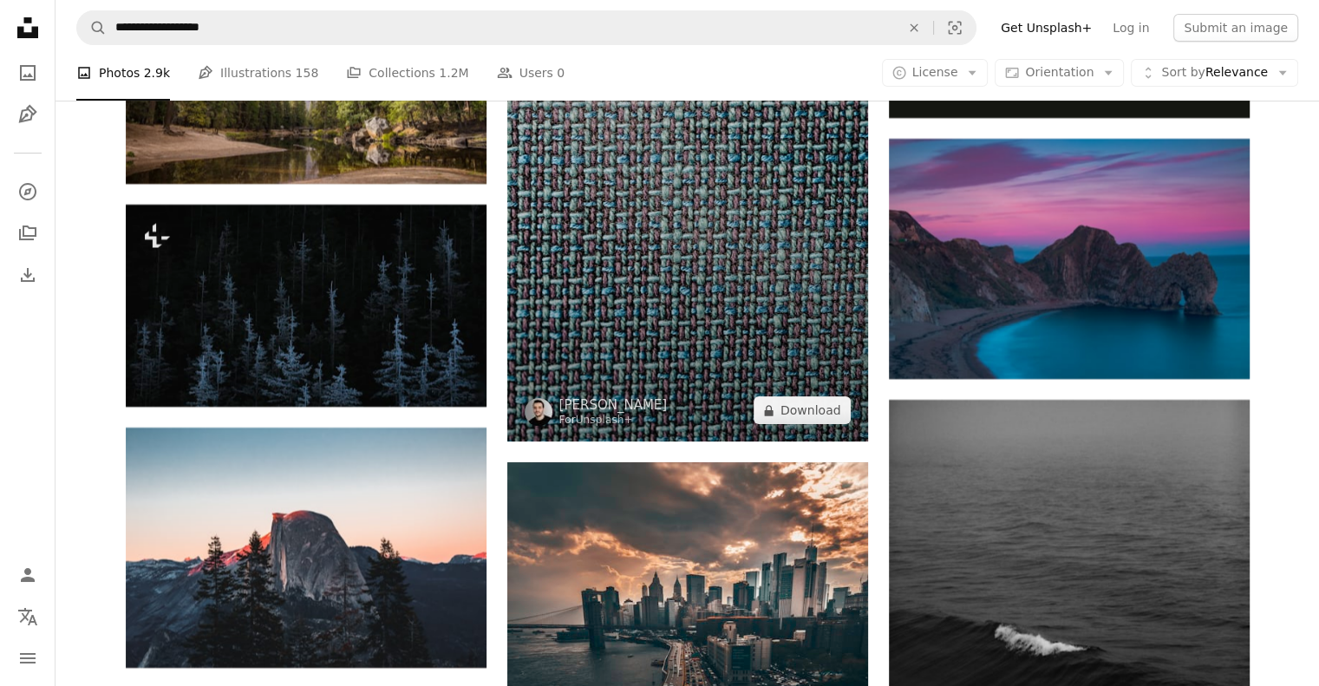
scroll to position [20103, 0]
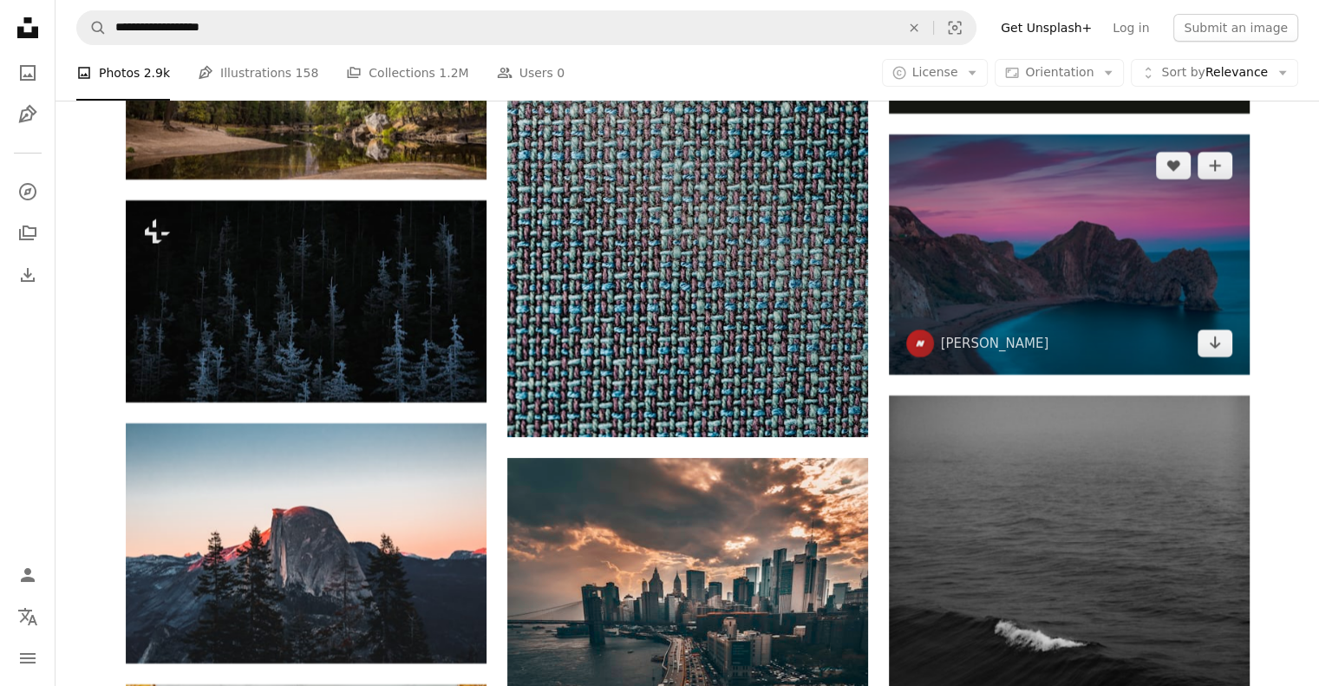
click at [1112, 298] on img at bounding box center [1069, 254] width 361 height 240
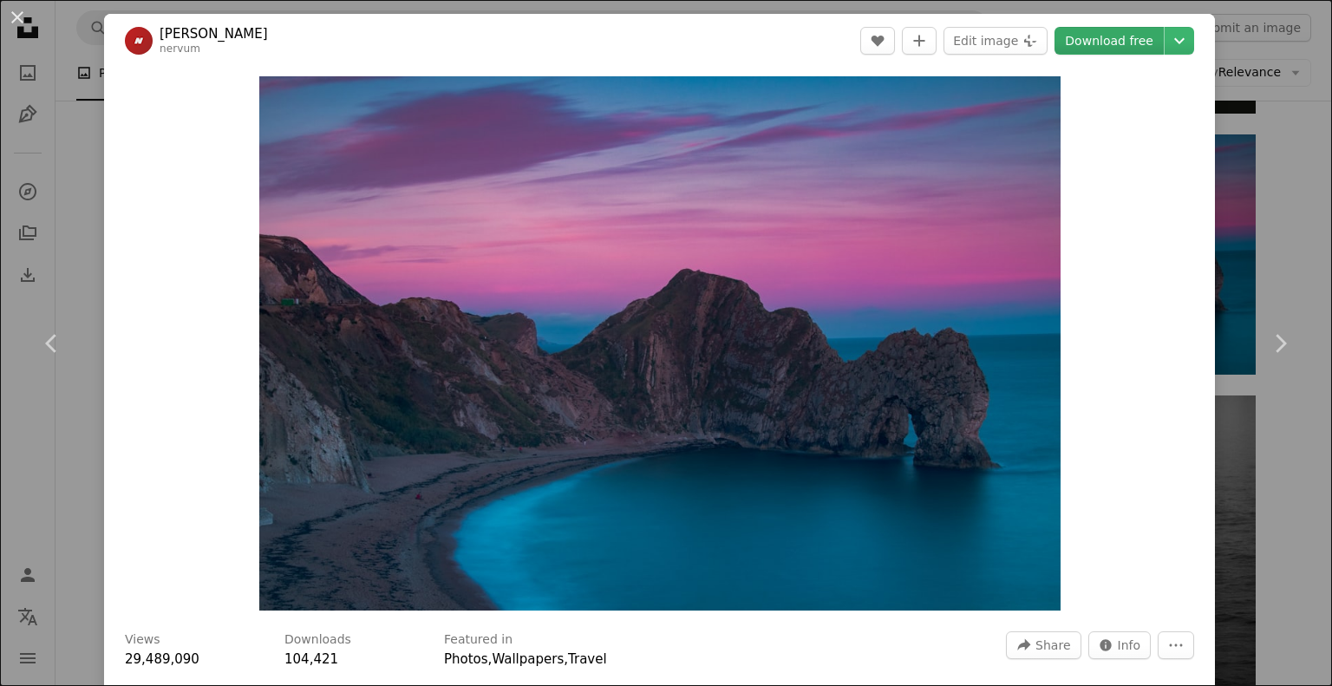
click at [1121, 40] on link "Download free" at bounding box center [1108, 41] width 109 height 28
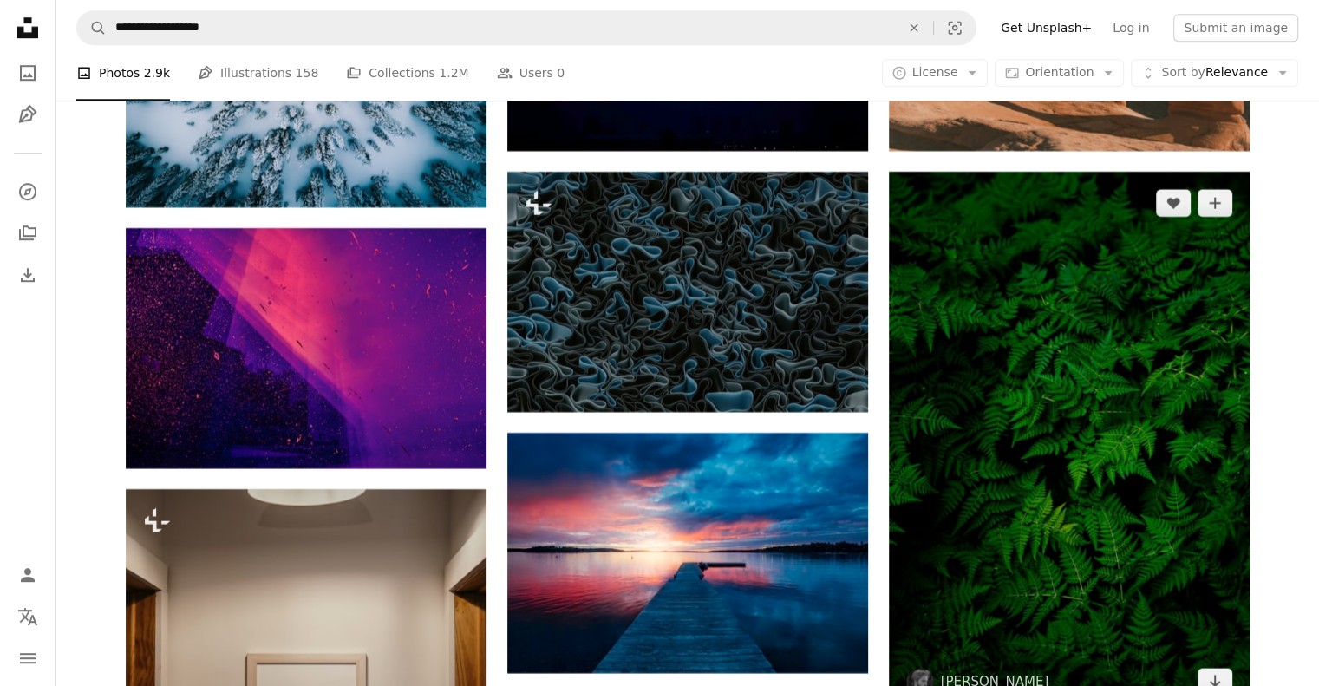
scroll to position [21231, 0]
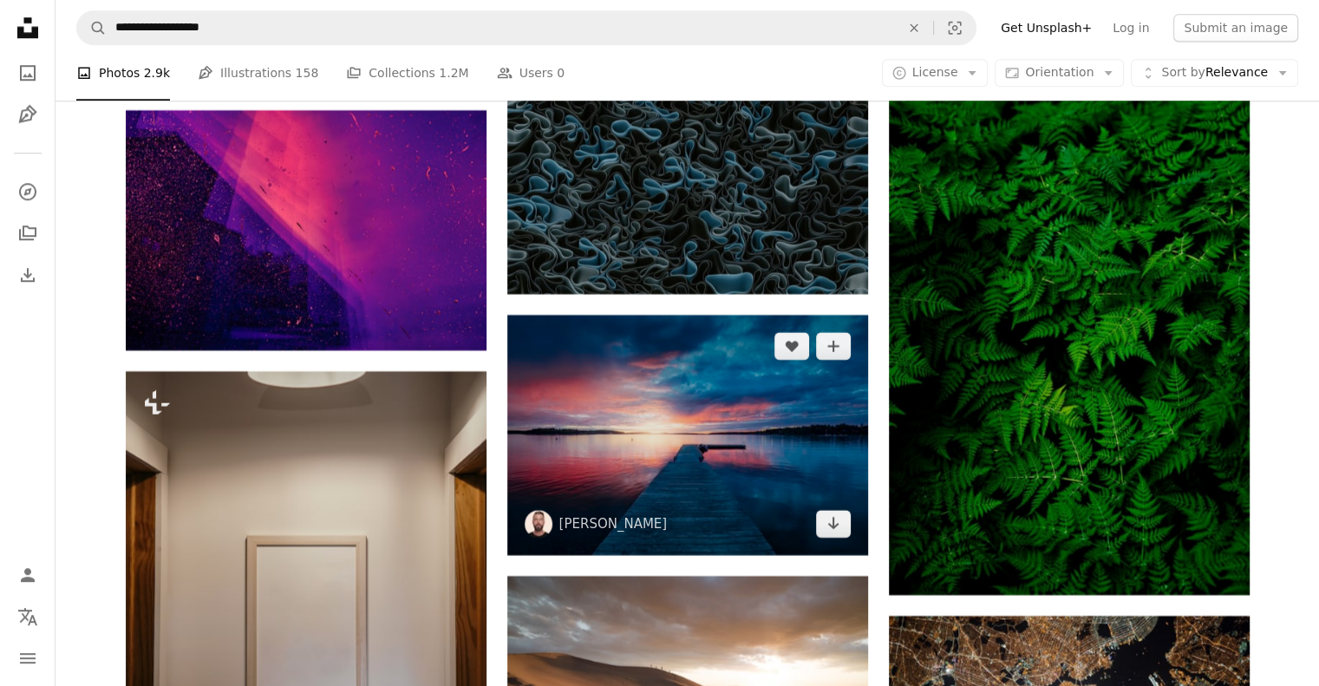
click at [682, 434] on img at bounding box center [687, 435] width 361 height 240
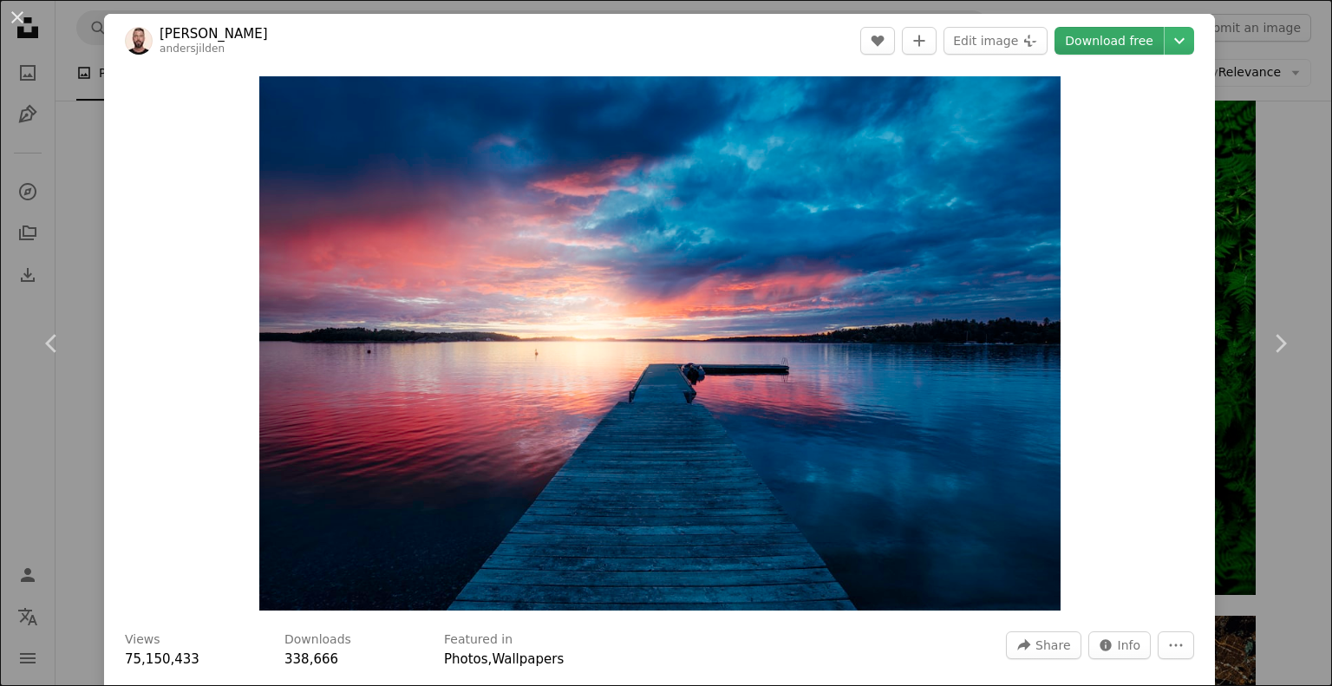
click at [1096, 42] on link "Download free" at bounding box center [1108, 41] width 109 height 28
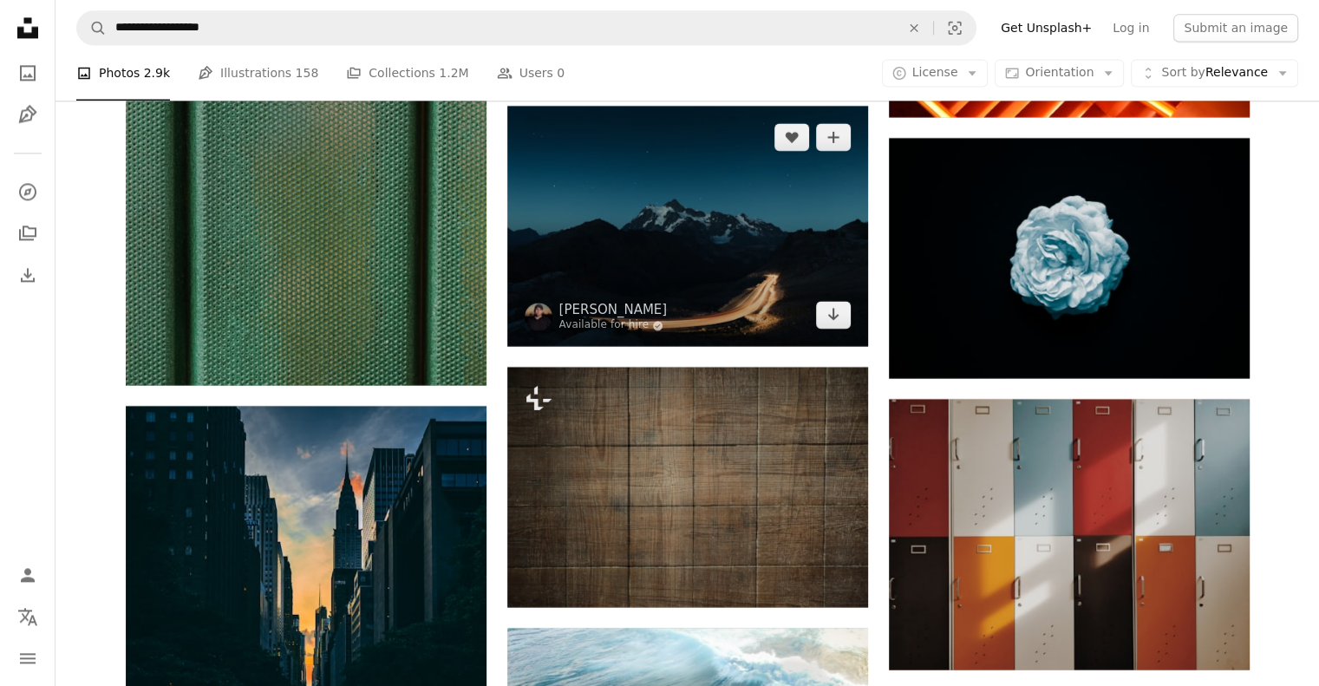
scroll to position [21751, 0]
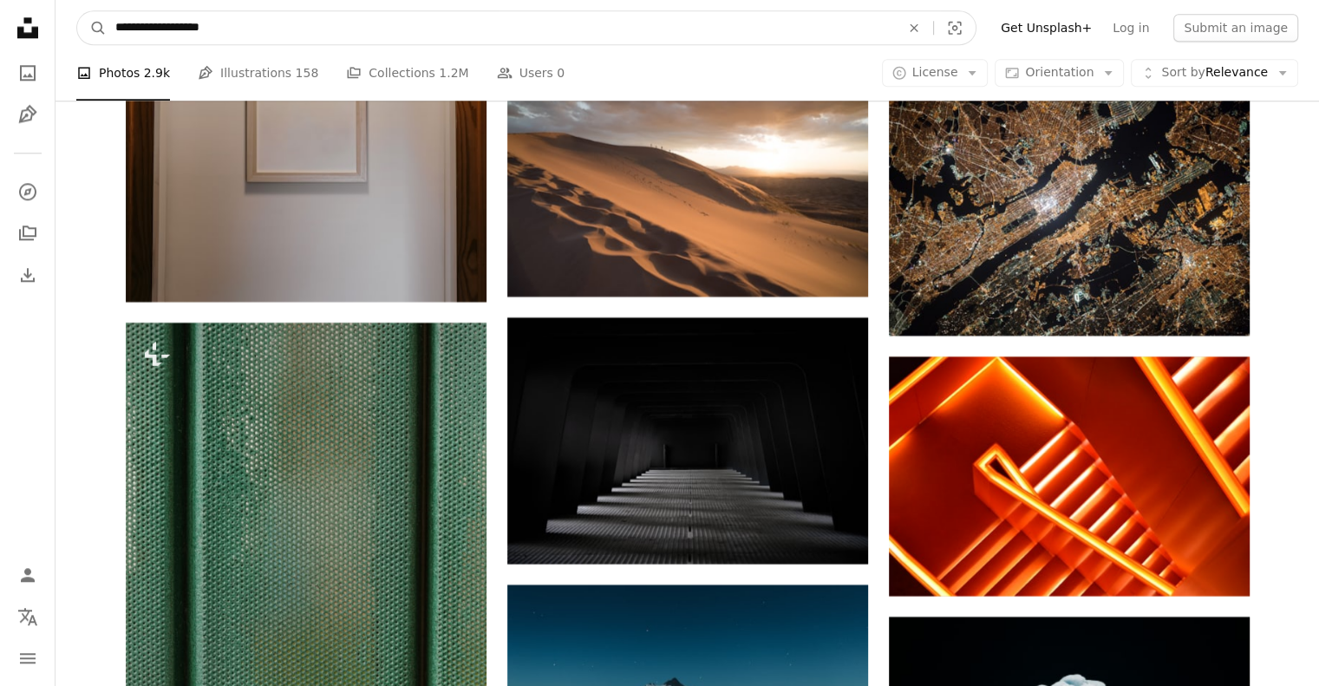
click at [486, 24] on input "**********" at bounding box center [501, 27] width 788 height 33
type input "**********"
click button "A magnifying glass" at bounding box center [91, 27] width 29 height 33
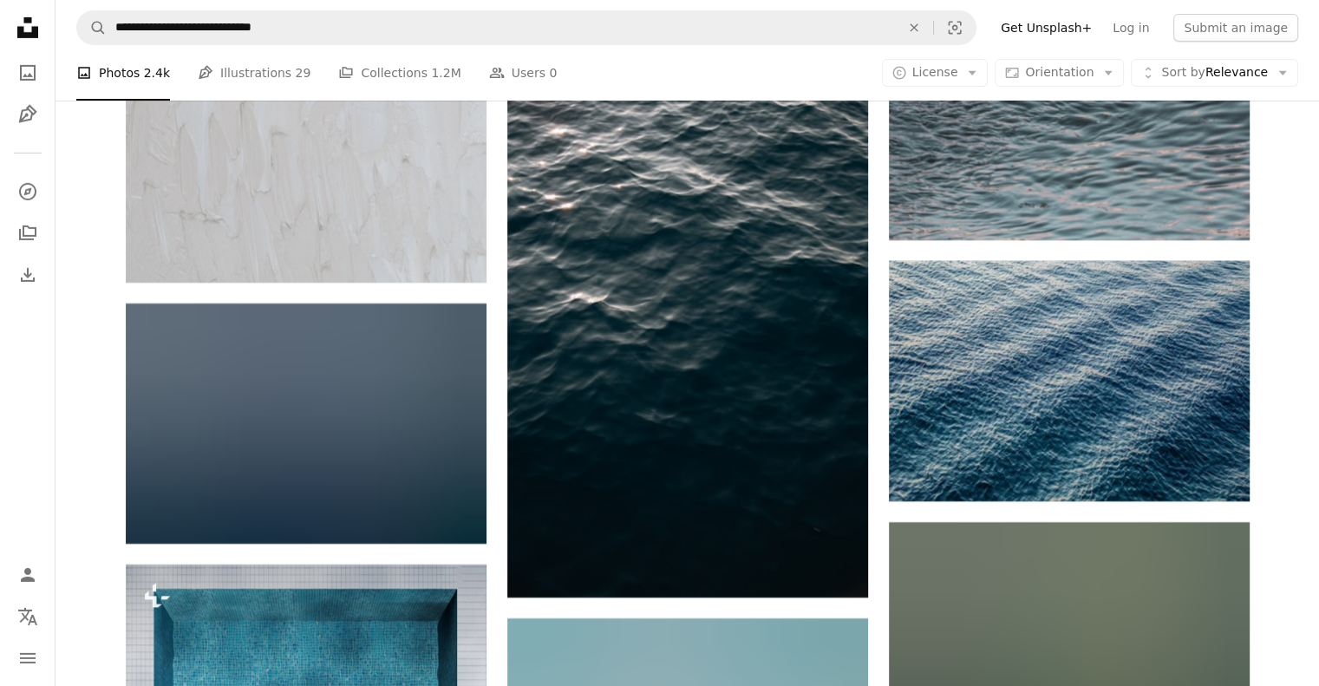
scroll to position [13007, 0]
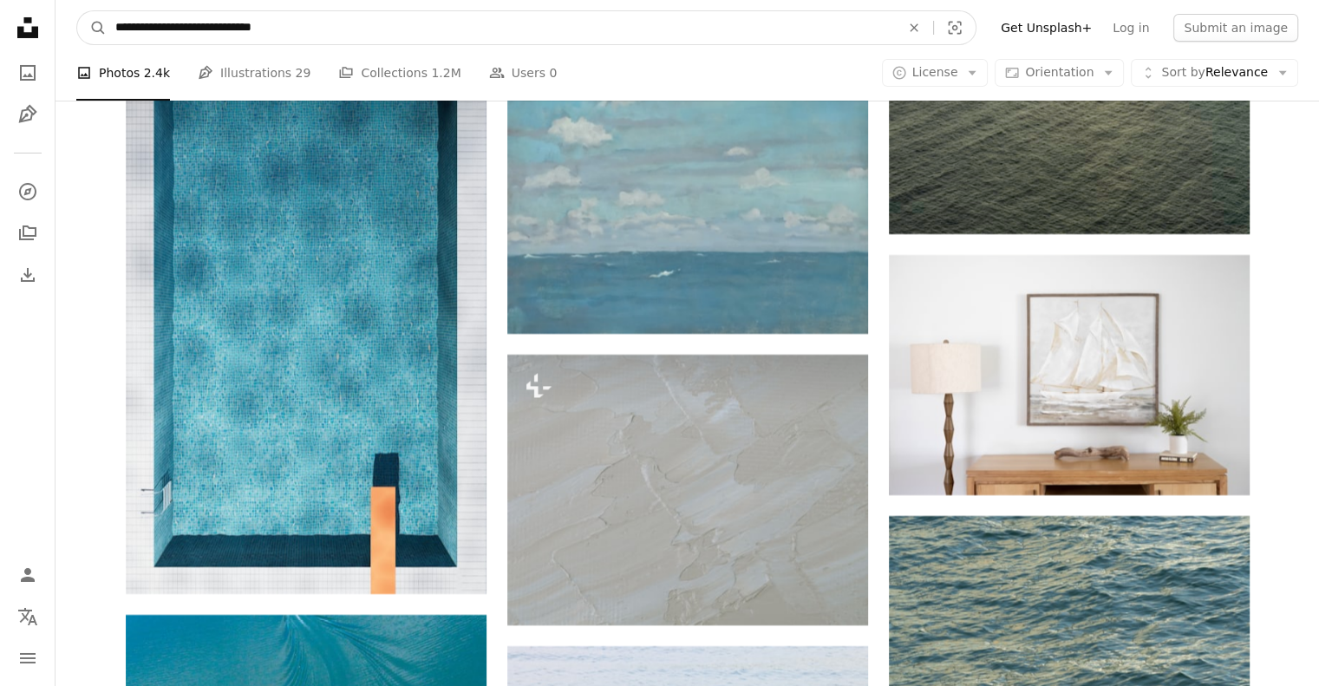
click at [322, 25] on input "**********" at bounding box center [501, 27] width 788 height 33
type input "**********"
click button "A magnifying glass" at bounding box center [91, 27] width 29 height 33
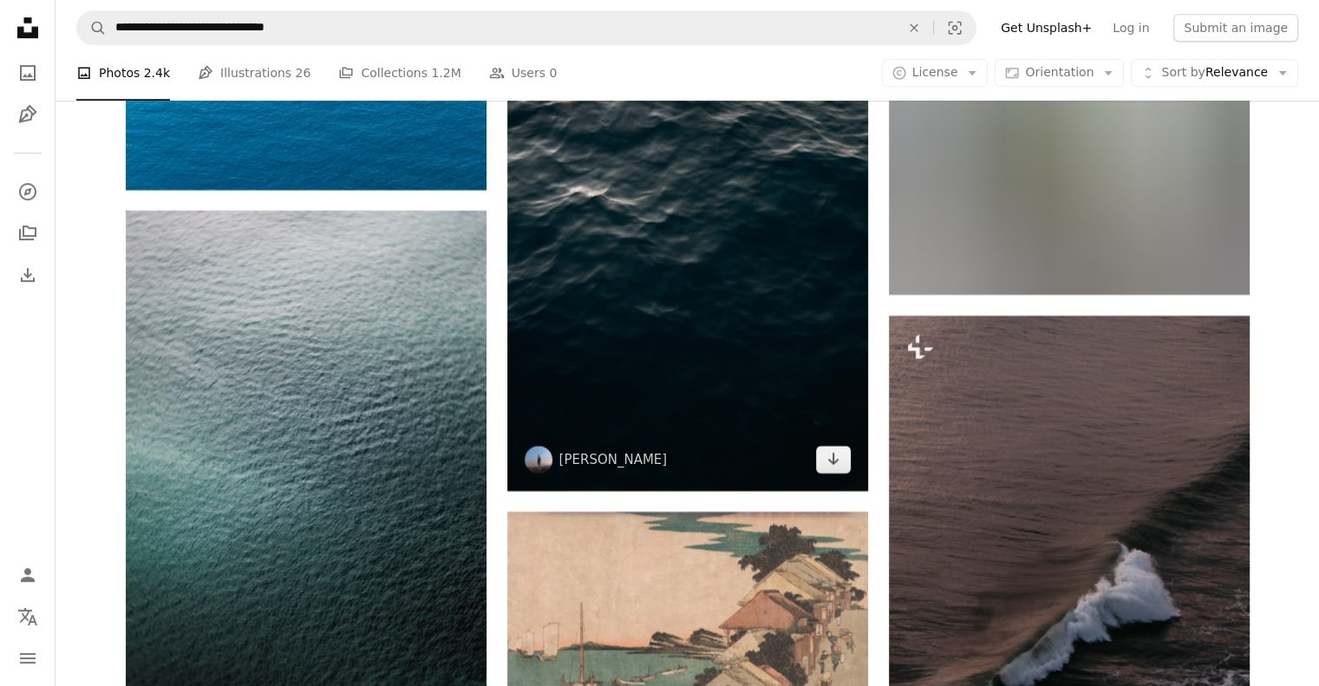
scroll to position [20800, 0]
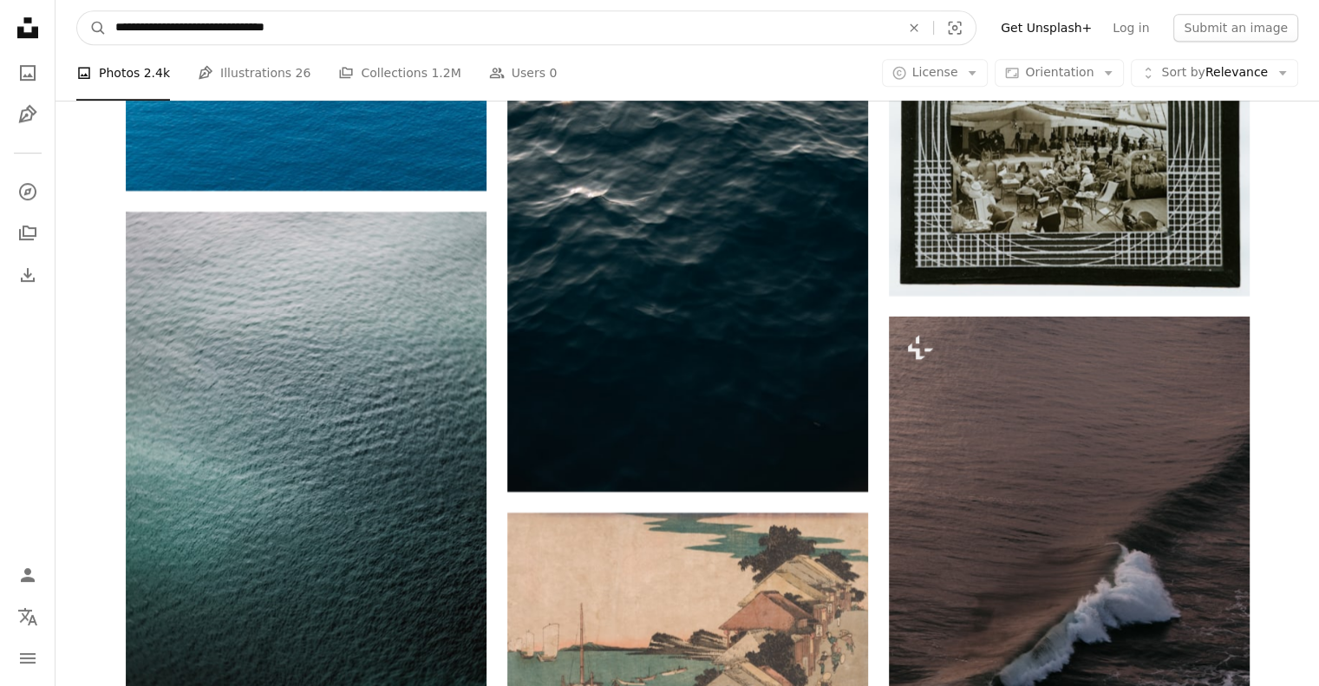
click at [328, 27] on input "**********" at bounding box center [501, 27] width 788 height 33
type input "**********"
click button "A magnifying glass" at bounding box center [91, 27] width 29 height 33
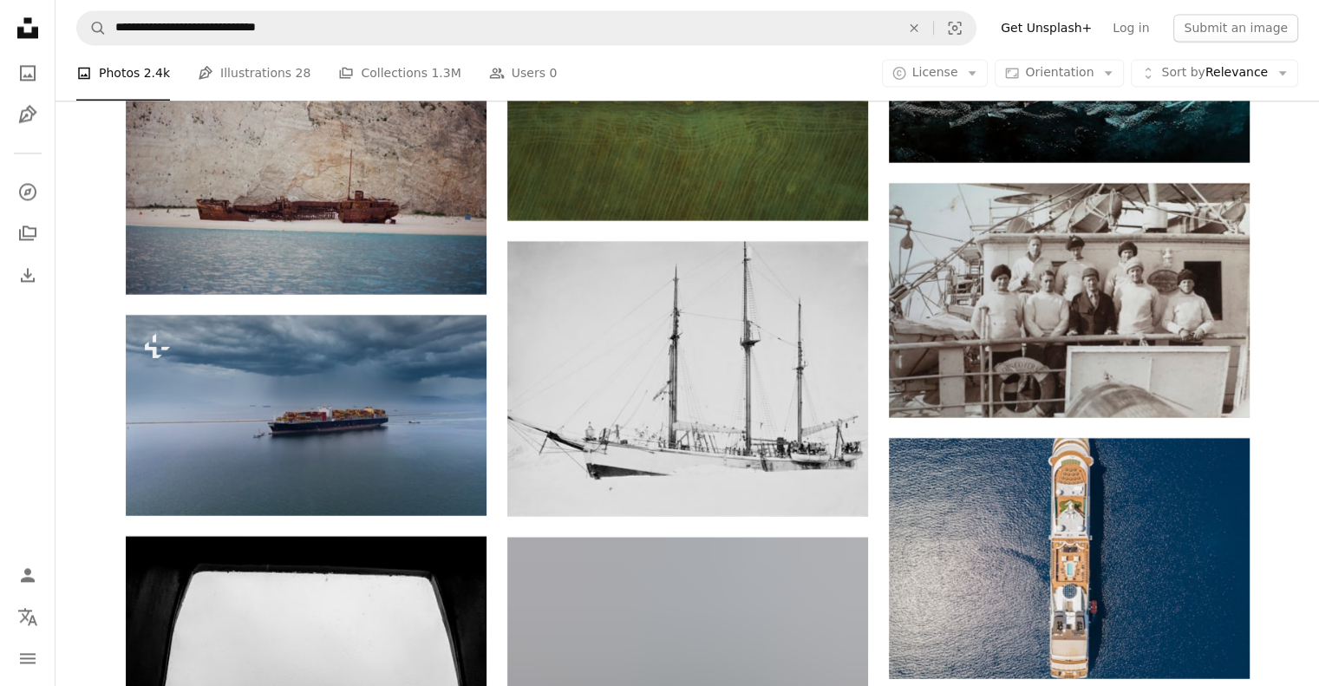
scroll to position [9365, 0]
